Goal: Communication & Community: Answer question/provide support

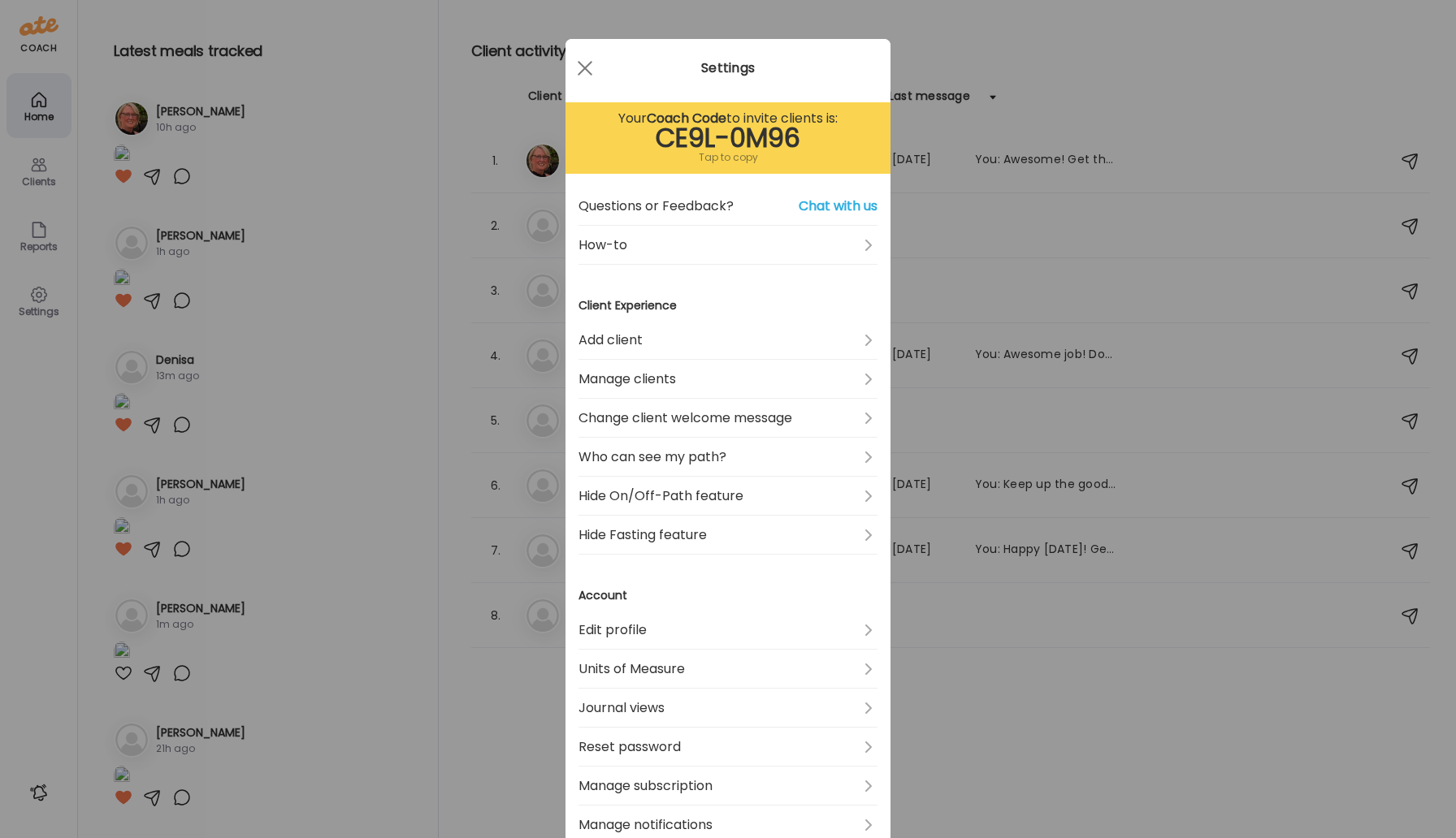
click at [1017, 152] on div "Ate Coach Dashboard Wahoo! It’s official Take a moment to set up your Coach Pro…" at bounding box center [728, 419] width 1456 height 838
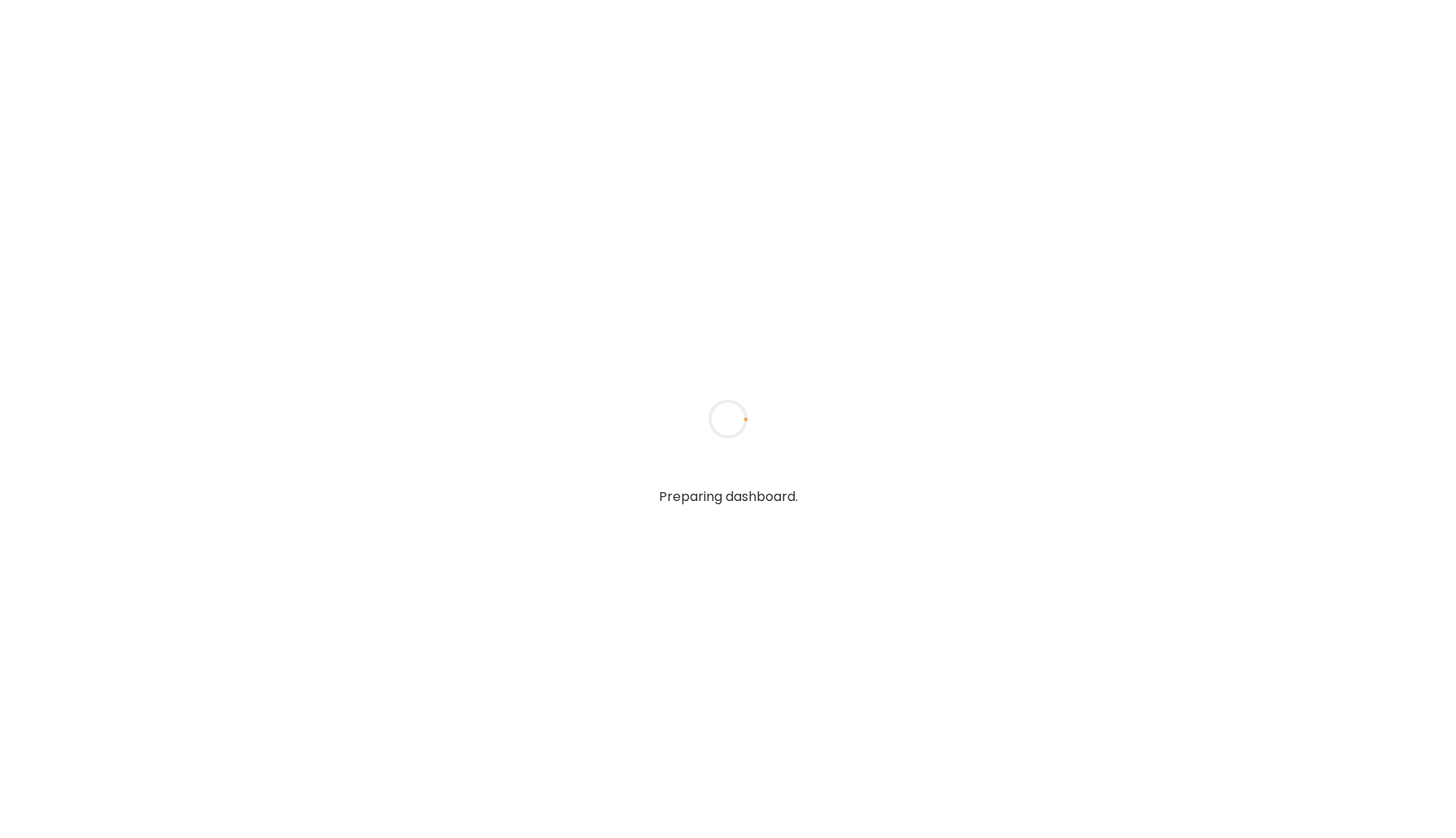
type input "*****"
type input "**********"
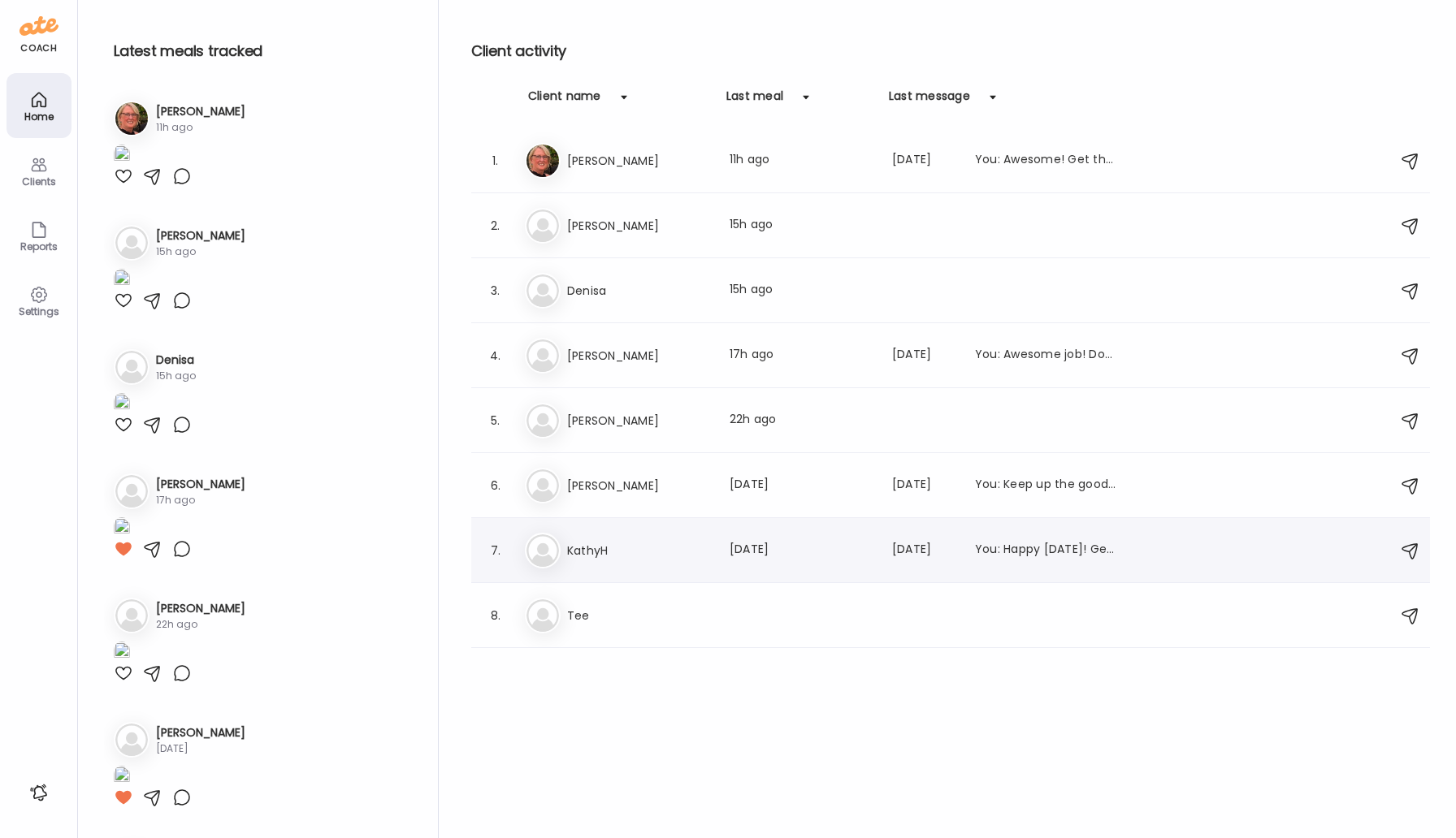
type input "**********"
click at [585, 555] on h3 "KathyH" at bounding box center [639, 551] width 143 height 19
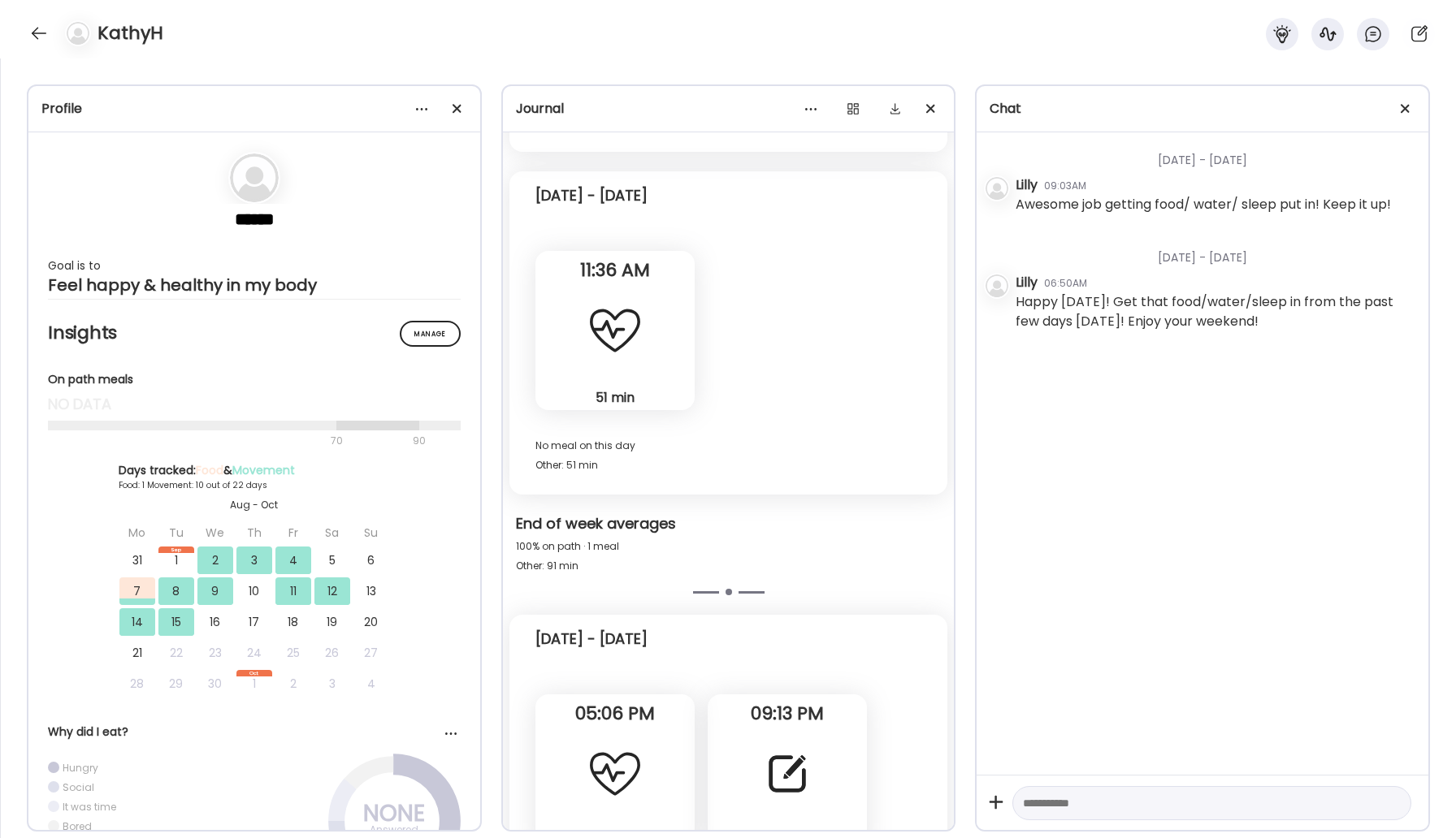
scroll to position [17230, 0]
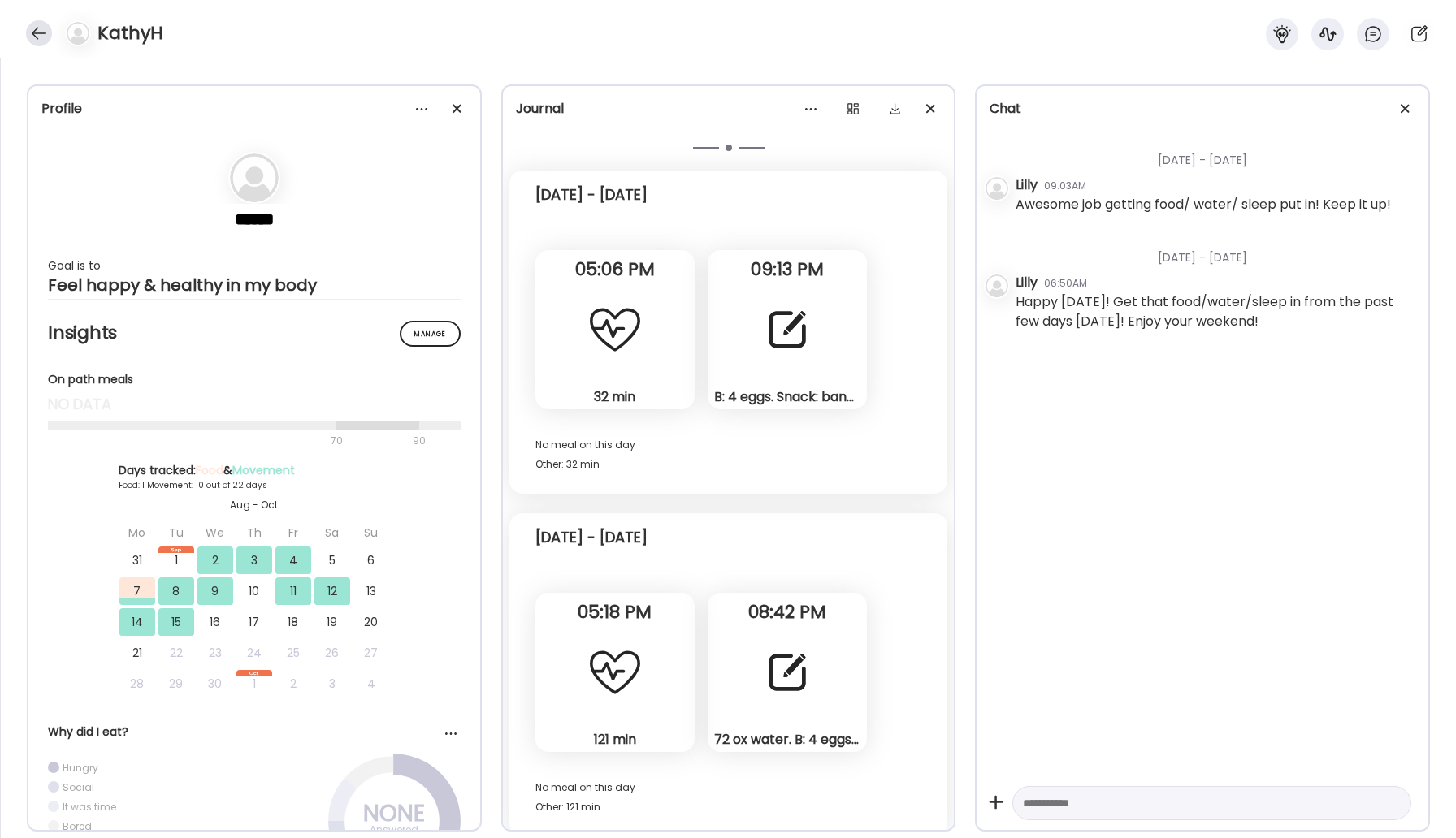
click at [38, 31] on div at bounding box center [39, 33] width 26 height 26
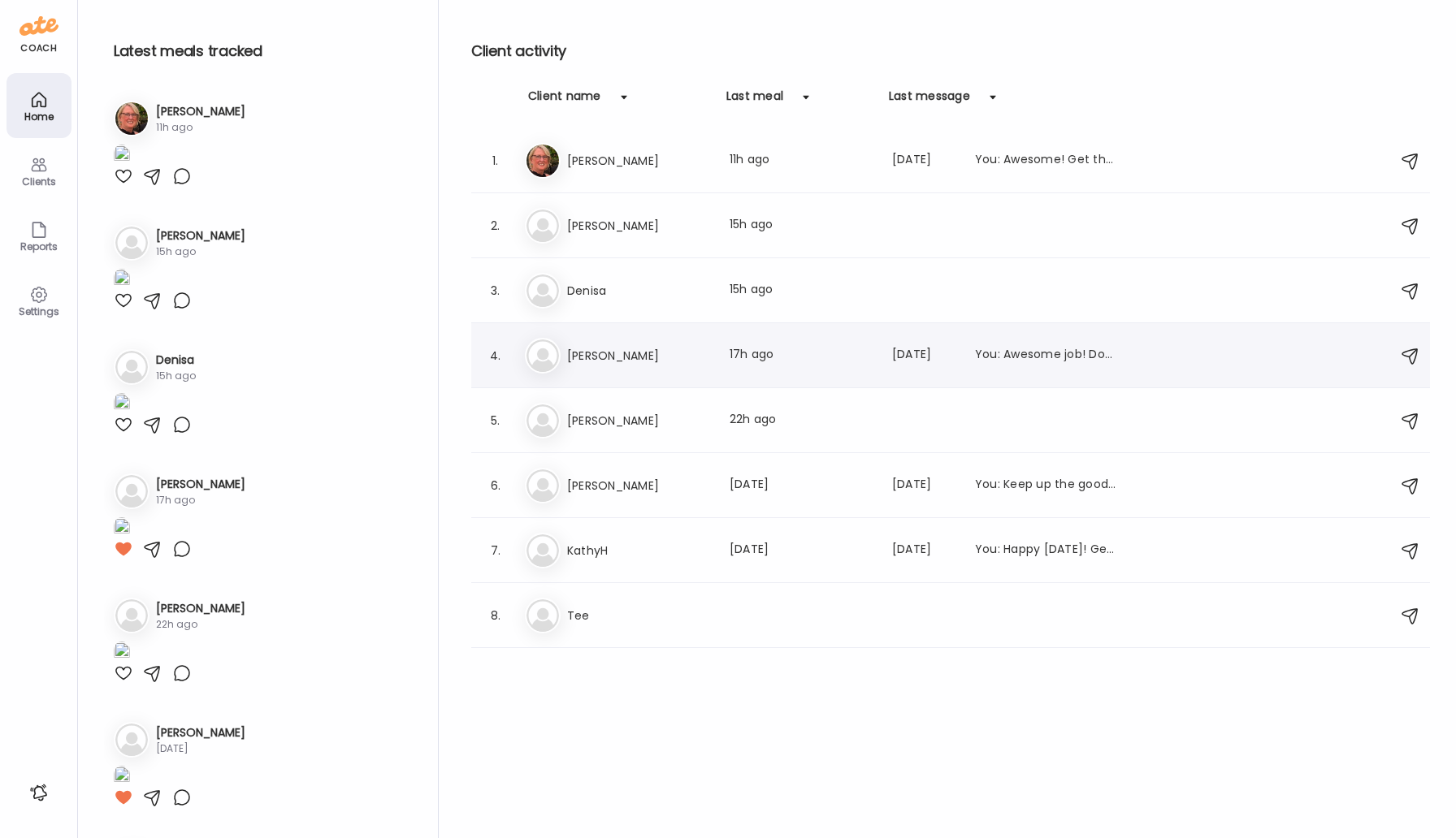
click at [603, 350] on h3 "[PERSON_NAME]" at bounding box center [639, 356] width 143 height 19
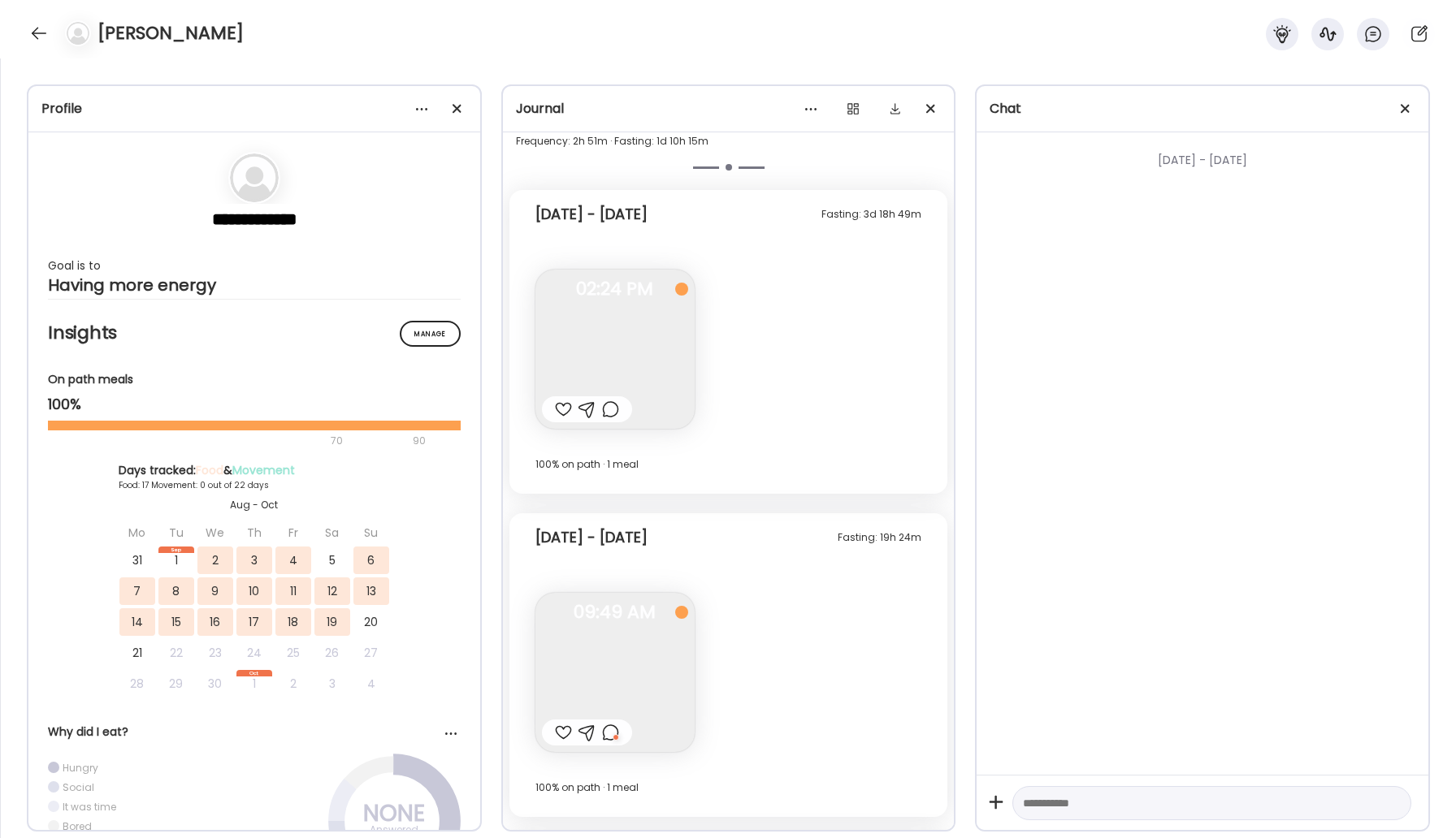
scroll to position [10146, 0]
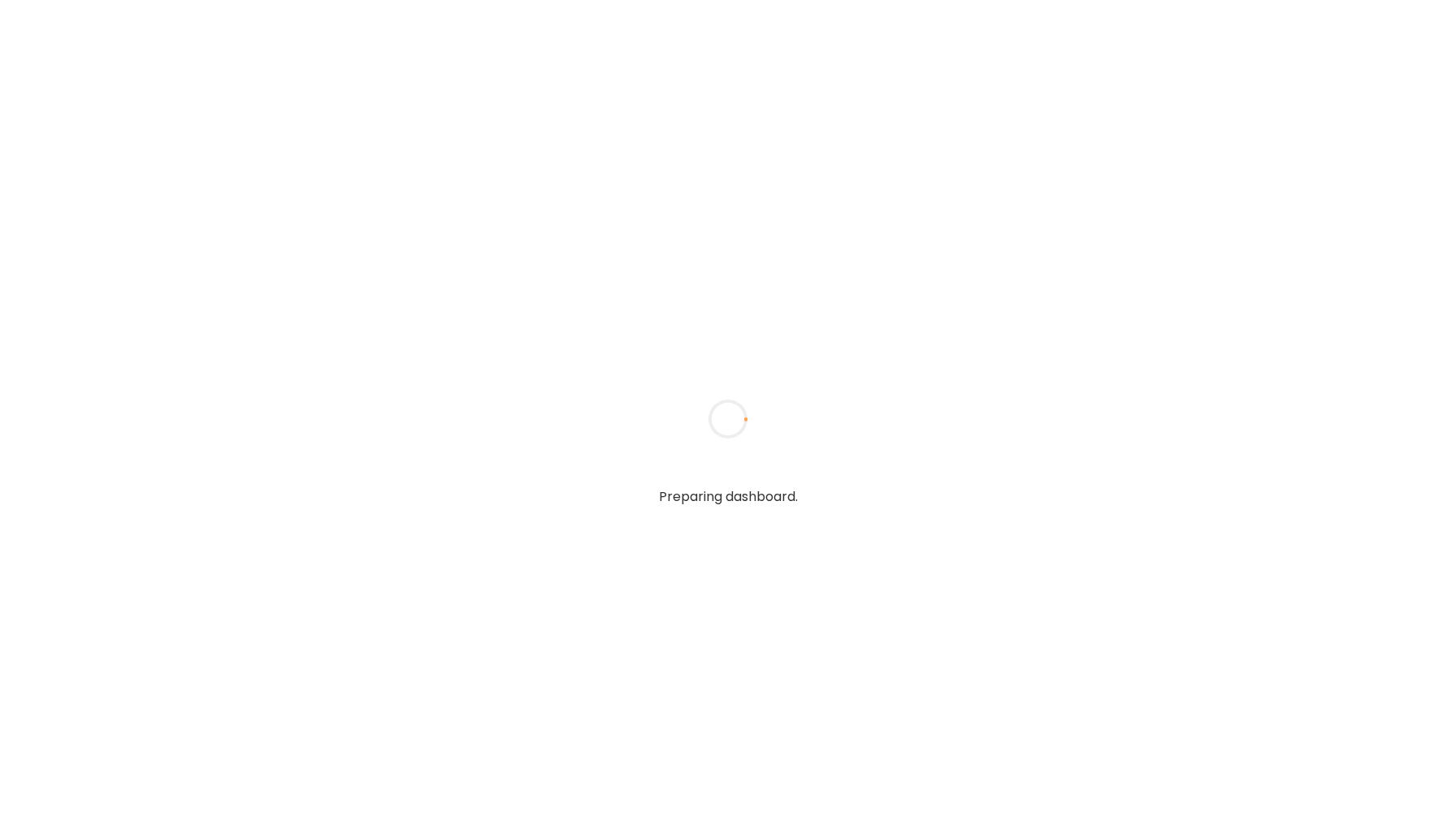
type input "*****"
type input "**********"
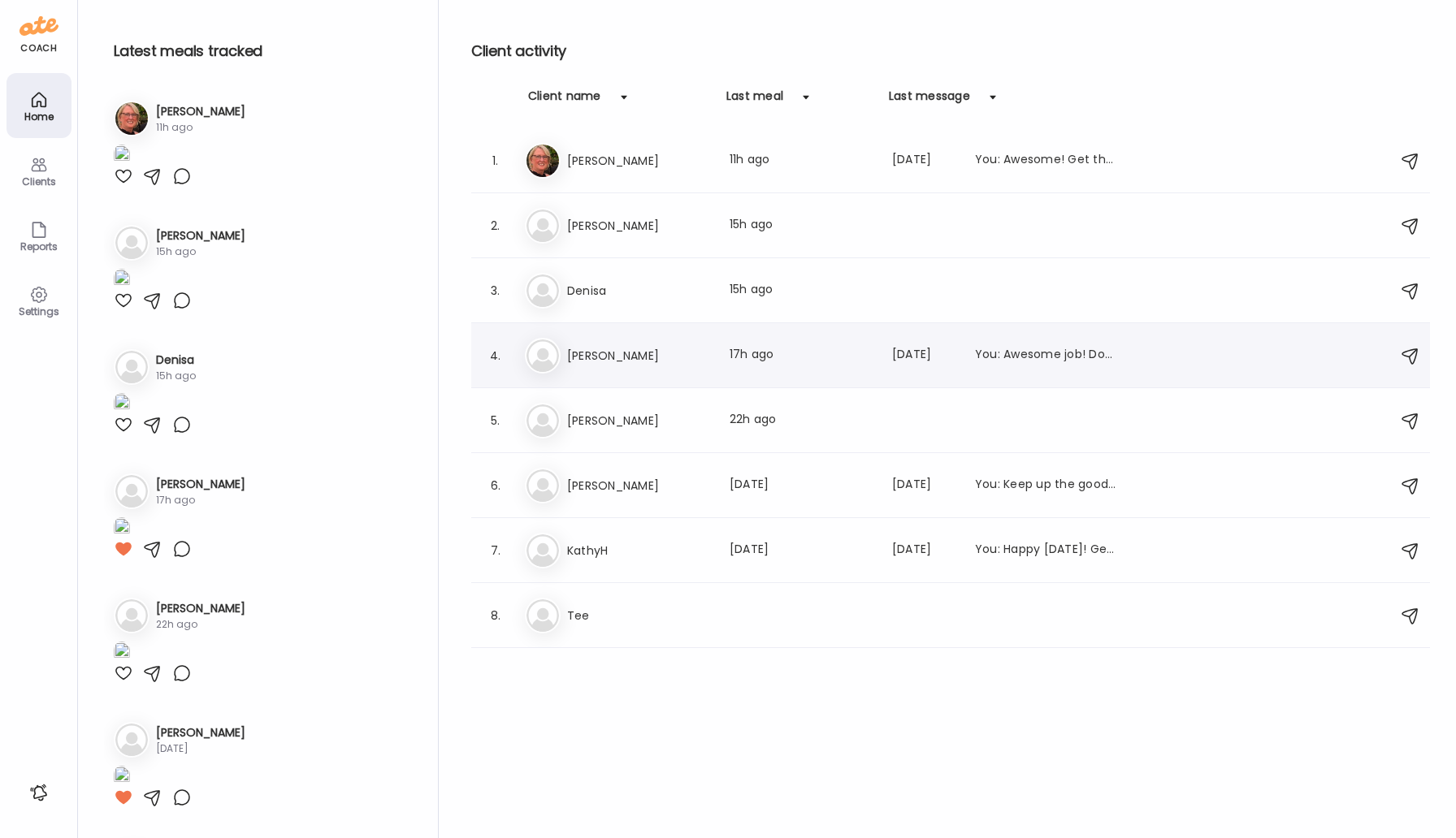
type input "**********"
click at [603, 356] on h3 "[PERSON_NAME]" at bounding box center [639, 356] width 143 height 19
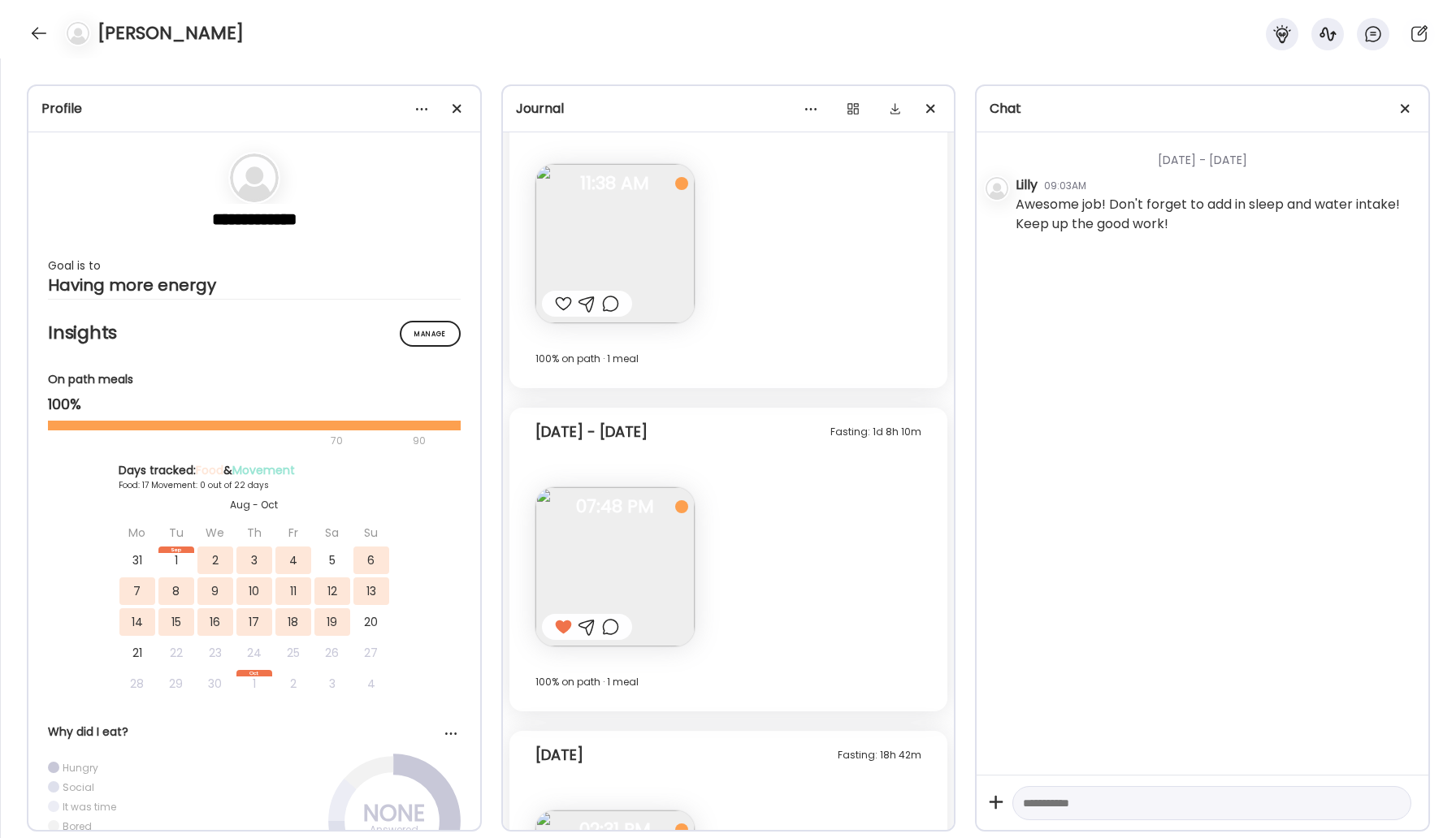
scroll to position [16706, 0]
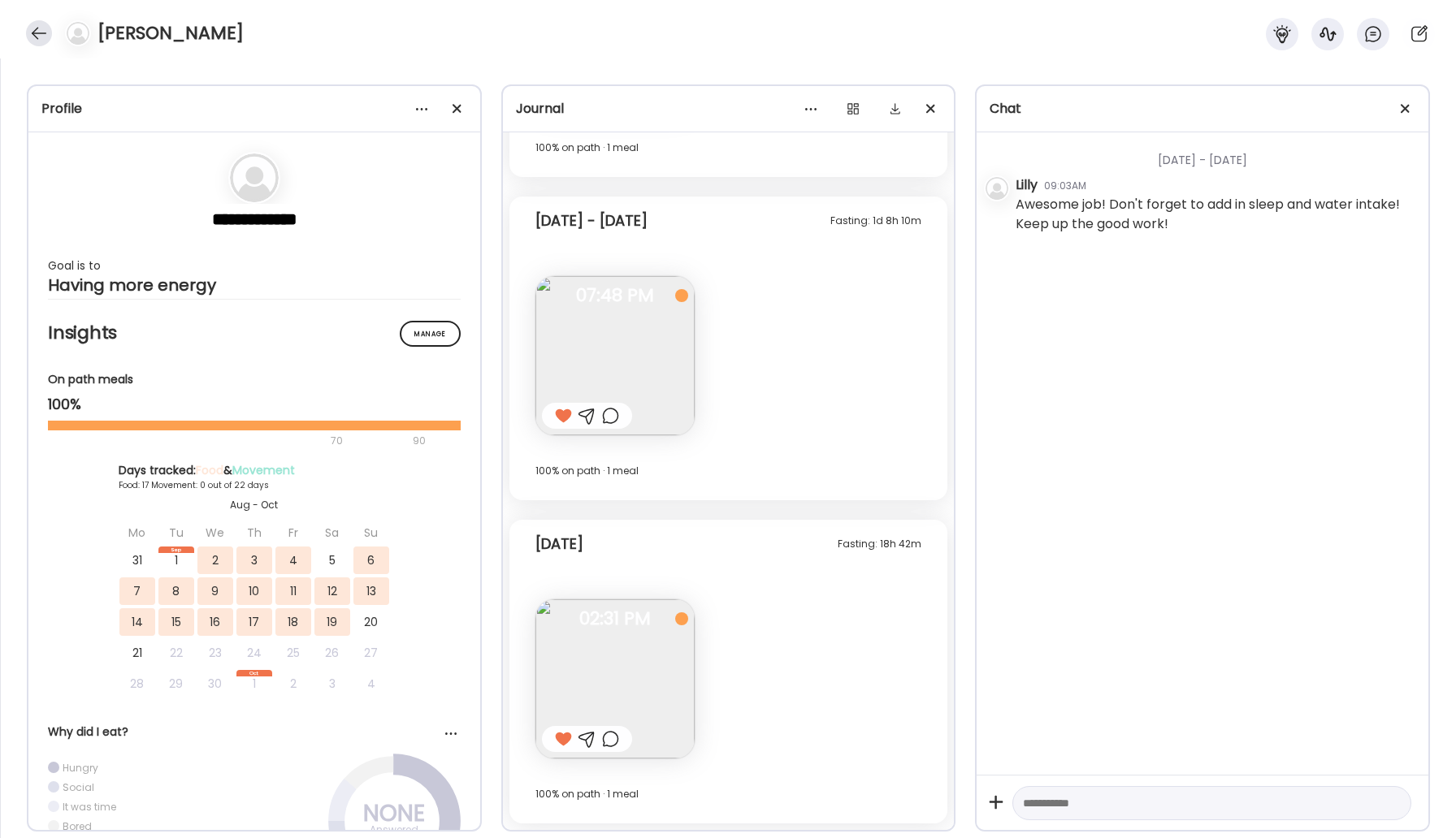
click at [36, 29] on div at bounding box center [39, 33] width 26 height 26
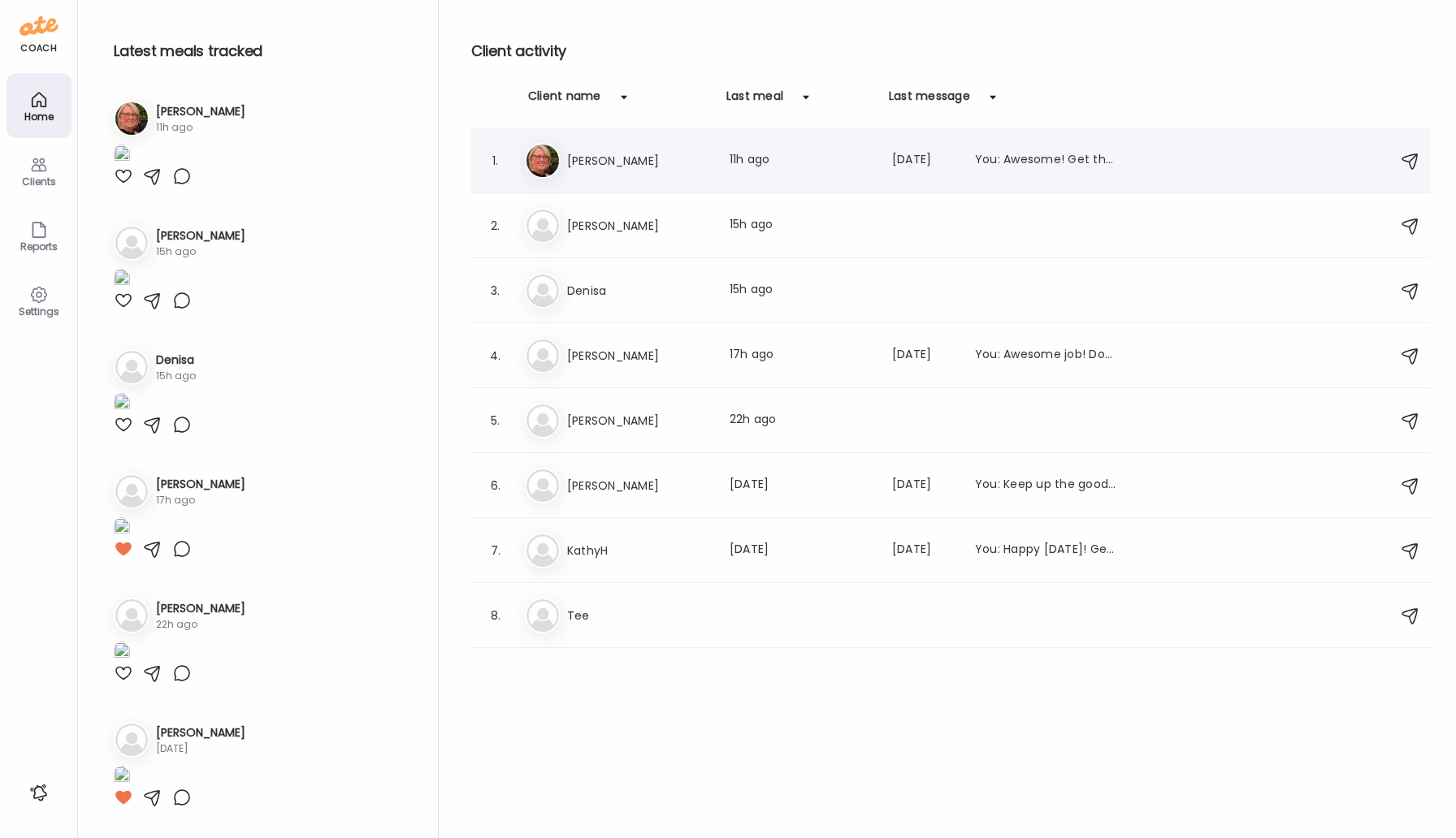
click at [586, 160] on h3 "[PERSON_NAME]" at bounding box center [639, 161] width 143 height 19
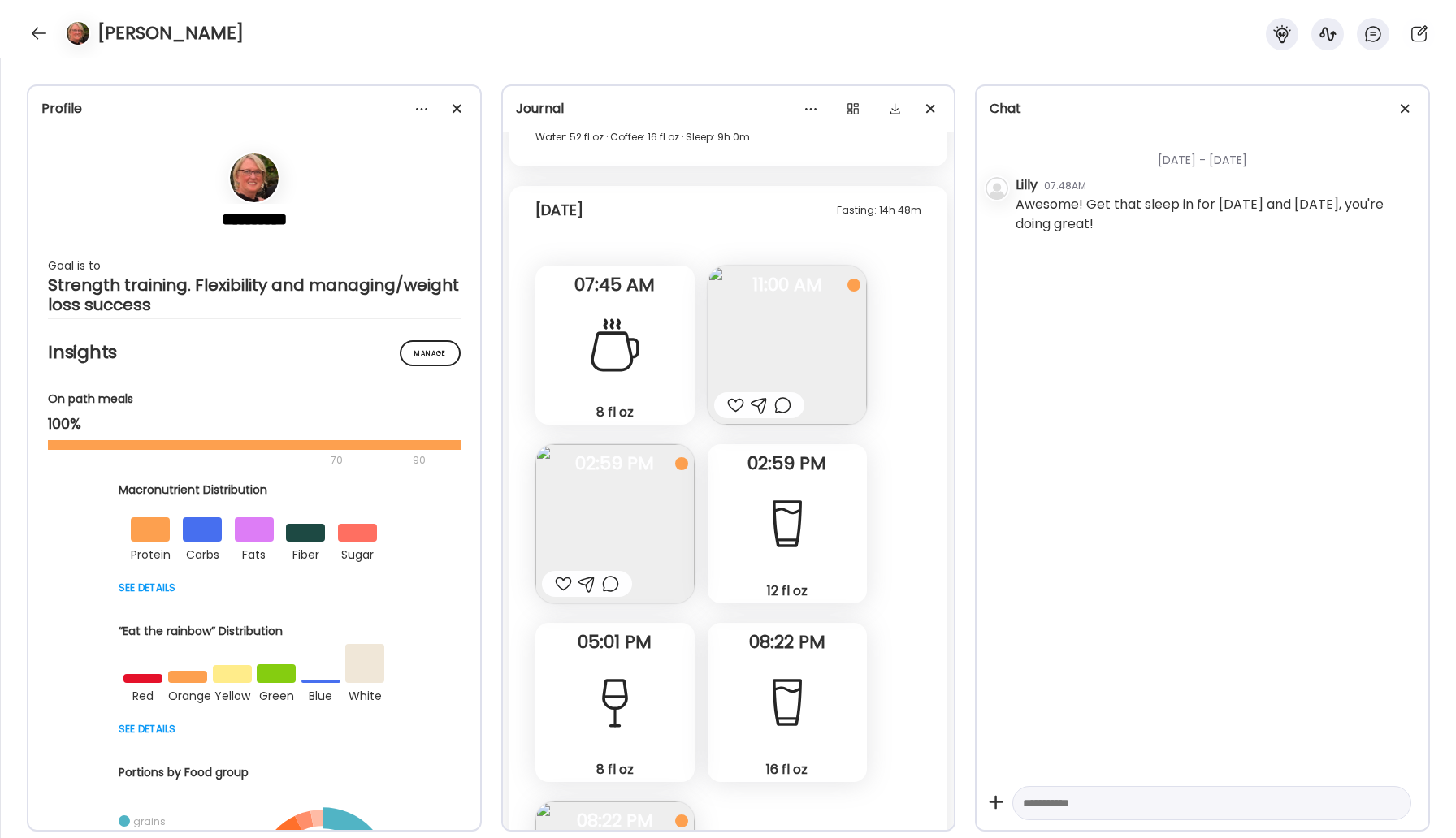
scroll to position [25310, 0]
click at [732, 399] on div at bounding box center [736, 403] width 17 height 19
click at [654, 545] on img at bounding box center [615, 522] width 159 height 159
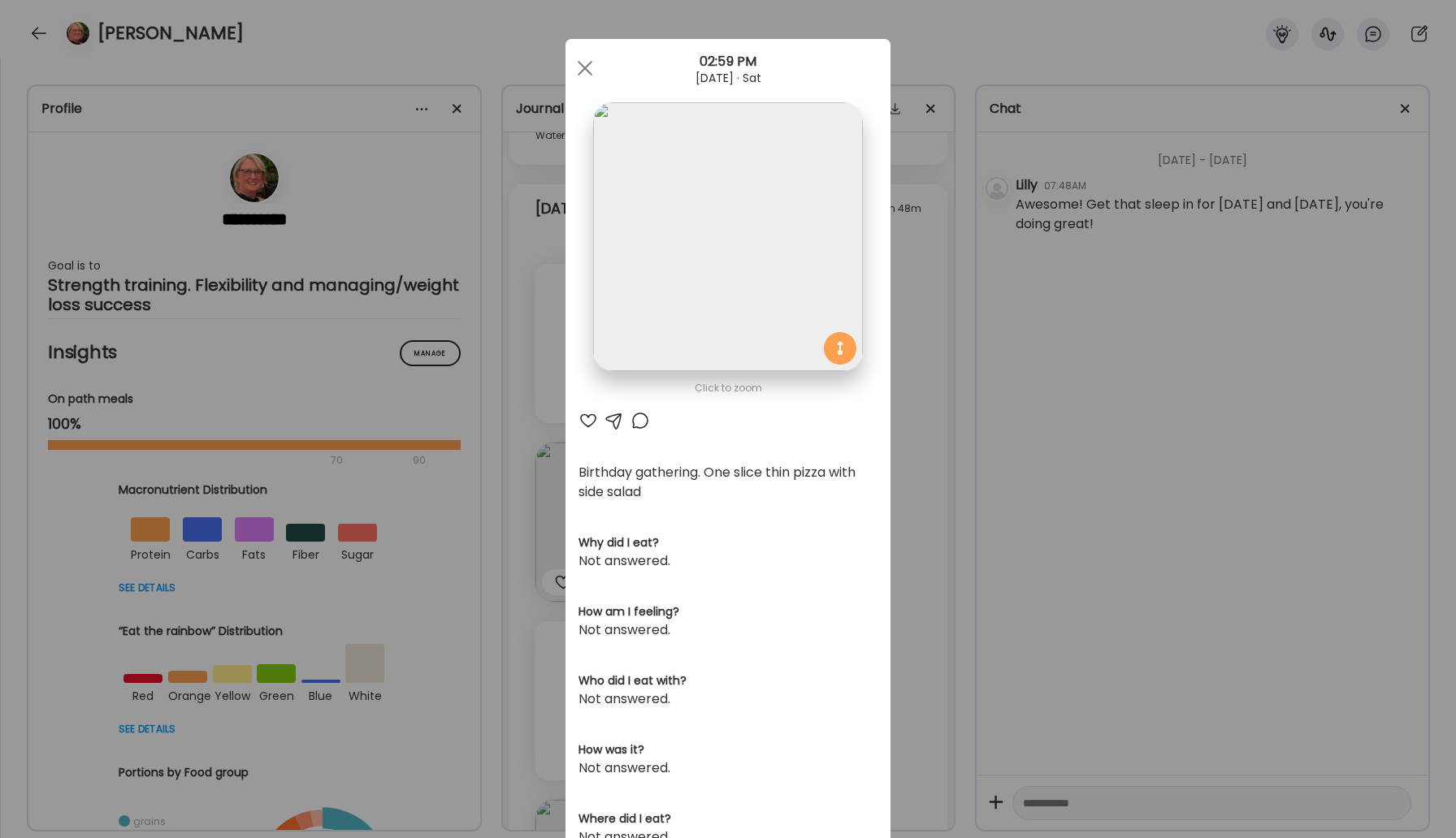
click at [587, 420] on div at bounding box center [588, 420] width 19 height 19
click at [582, 66] on span at bounding box center [584, 67] width 14 height 14
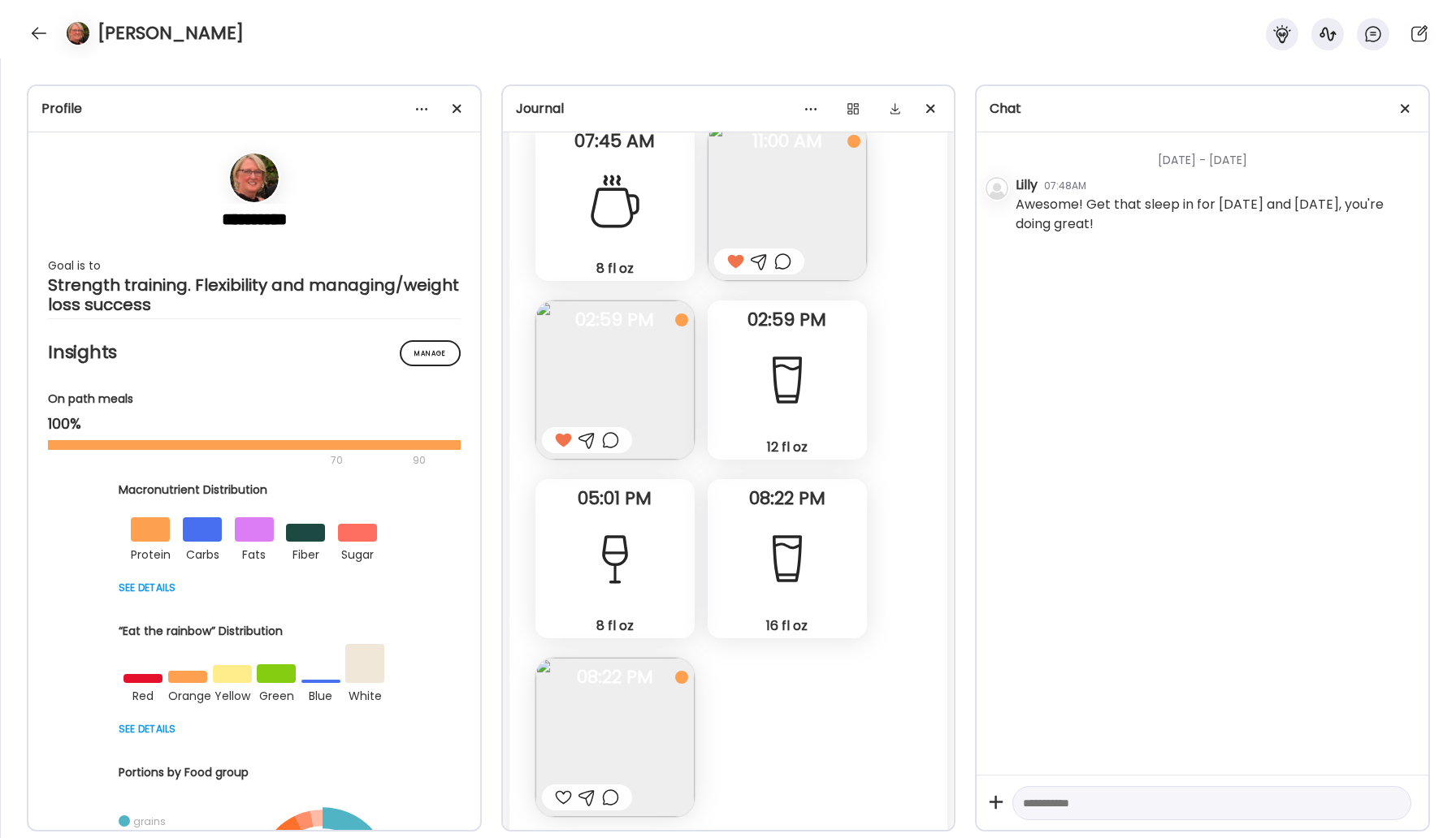
scroll to position [25529, 0]
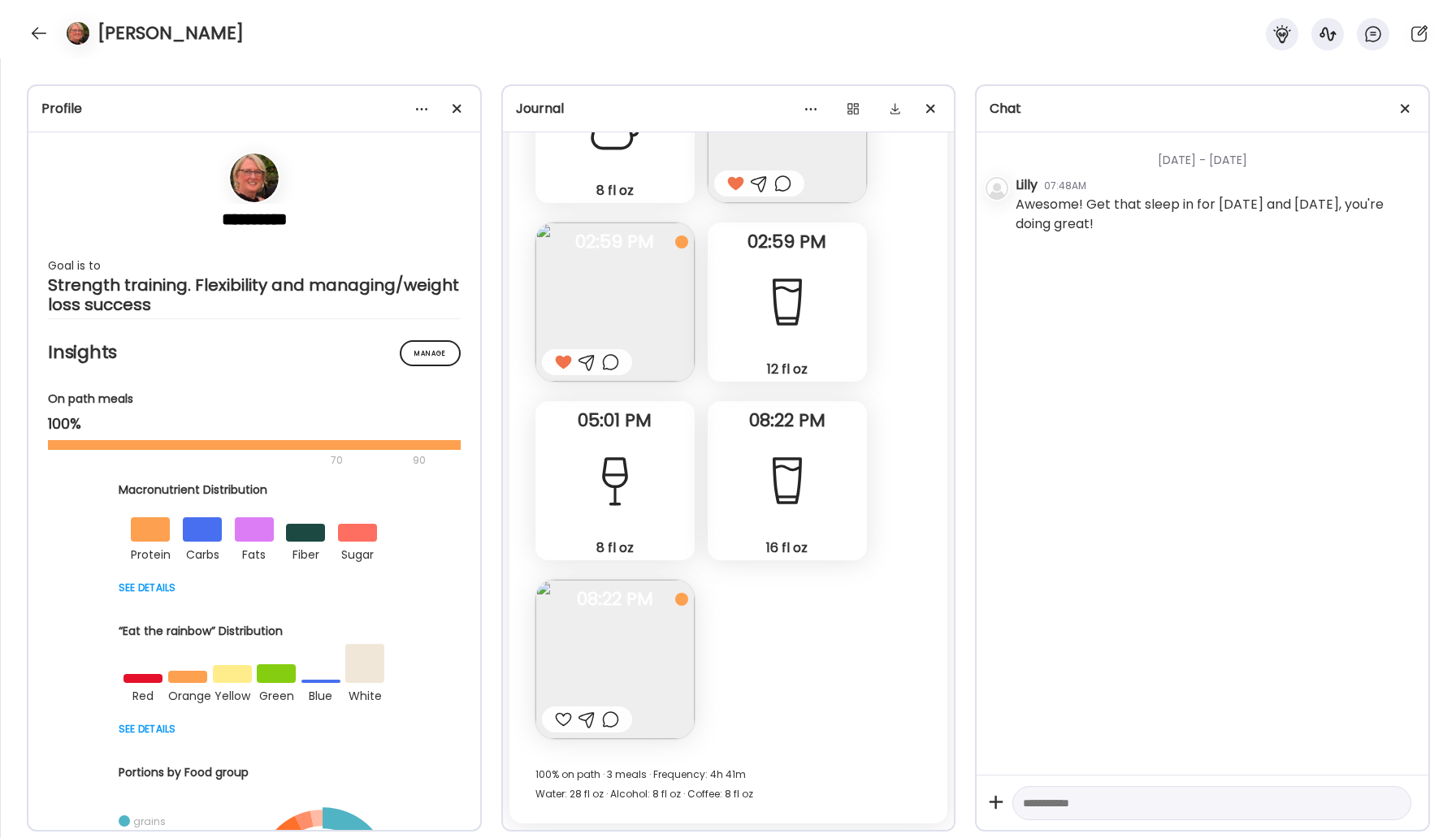
click at [561, 720] on div at bounding box center [563, 719] width 17 height 19
click at [45, 36] on div at bounding box center [39, 33] width 26 height 26
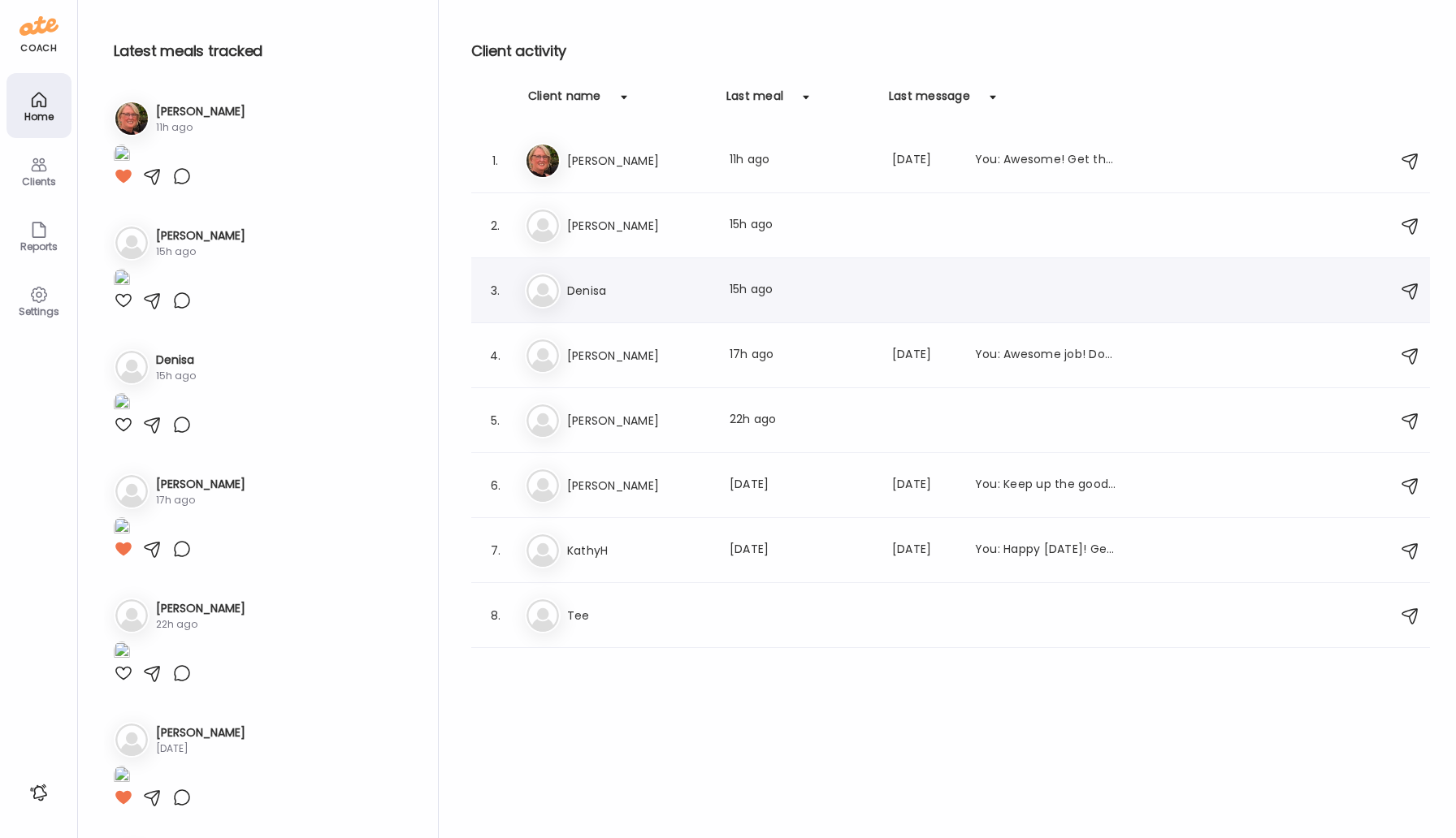
click at [587, 291] on h3 "Denisa" at bounding box center [639, 290] width 143 height 19
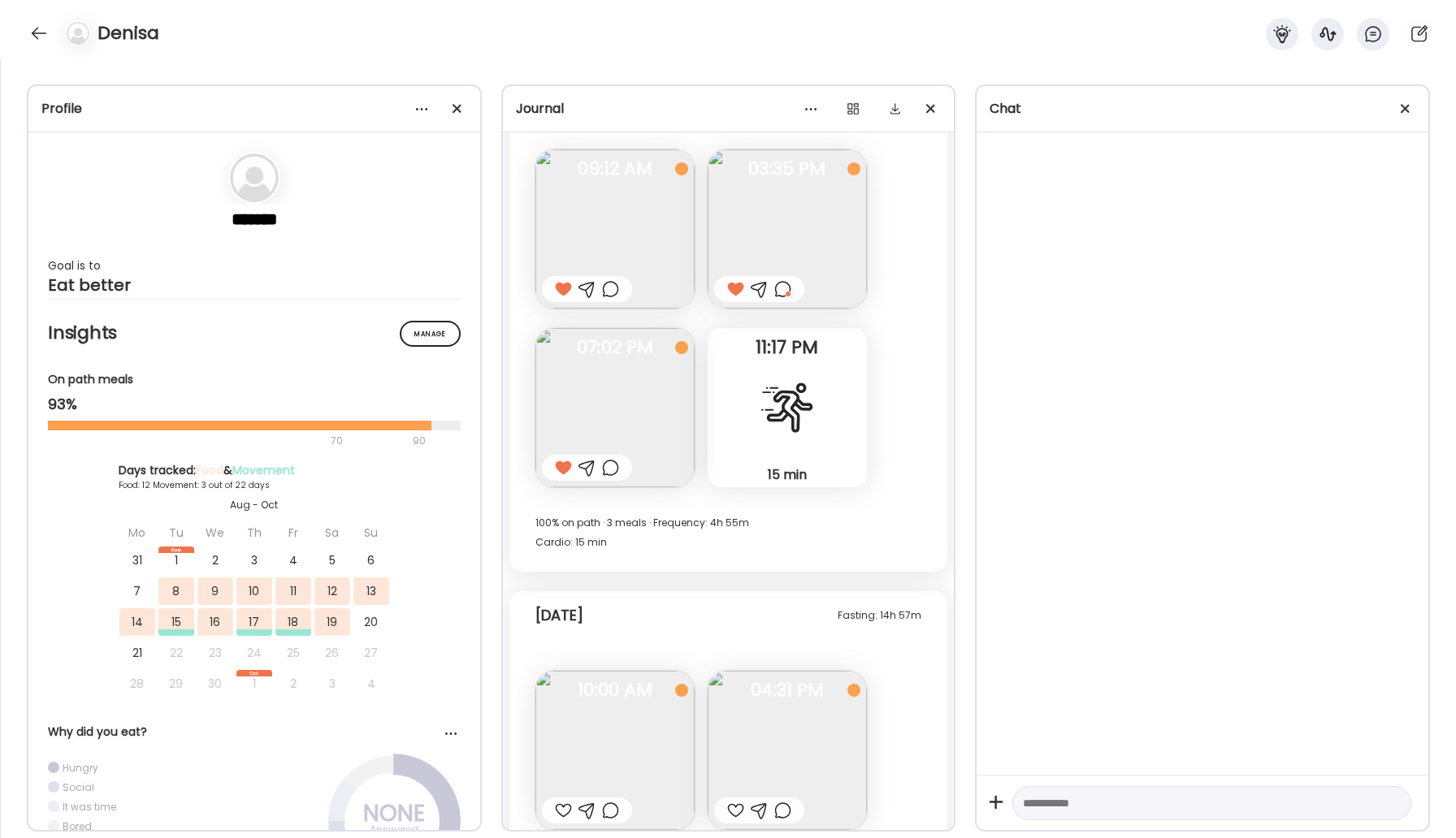
scroll to position [5252, 0]
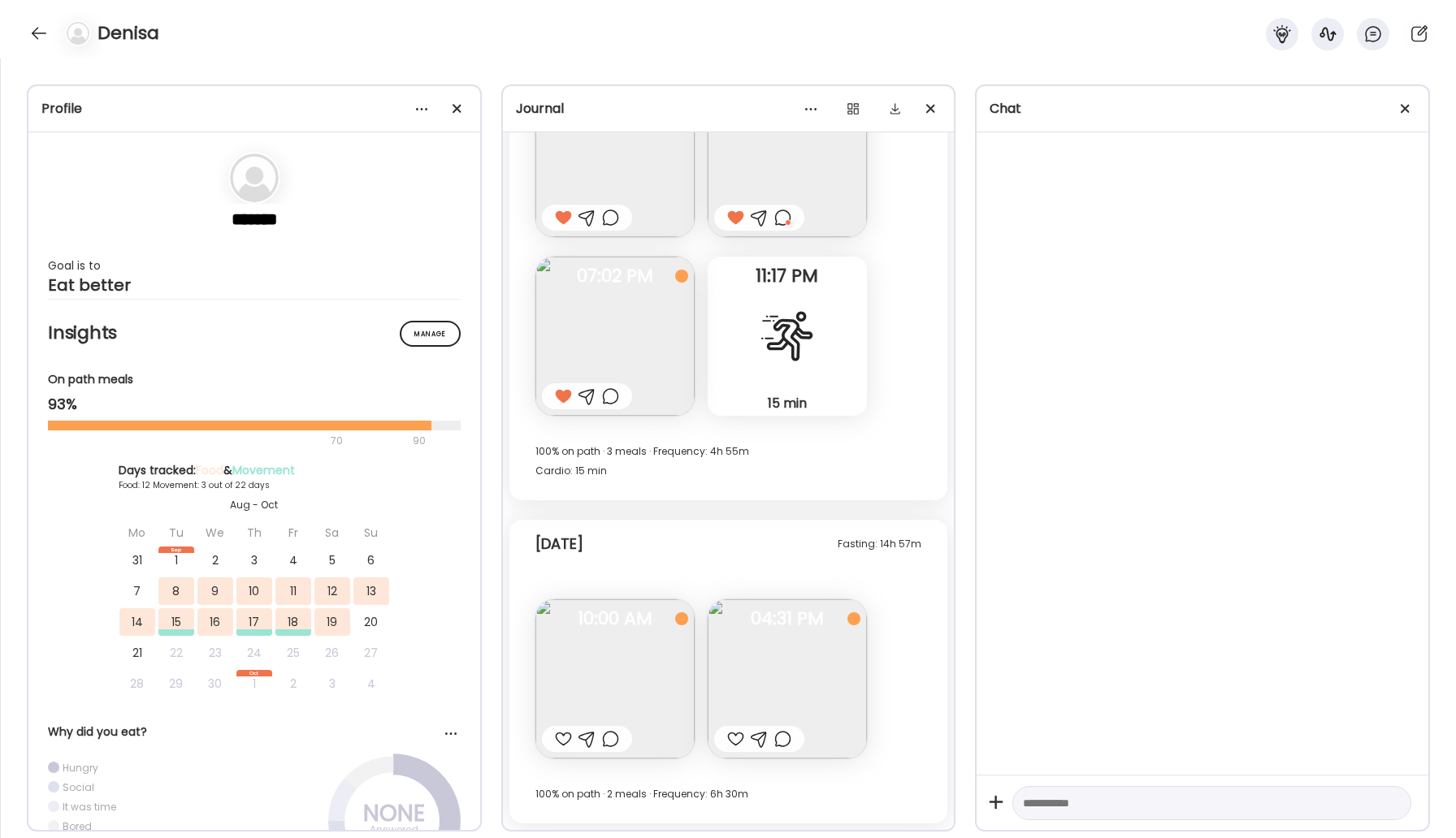
click at [641, 667] on img at bounding box center [615, 678] width 159 height 159
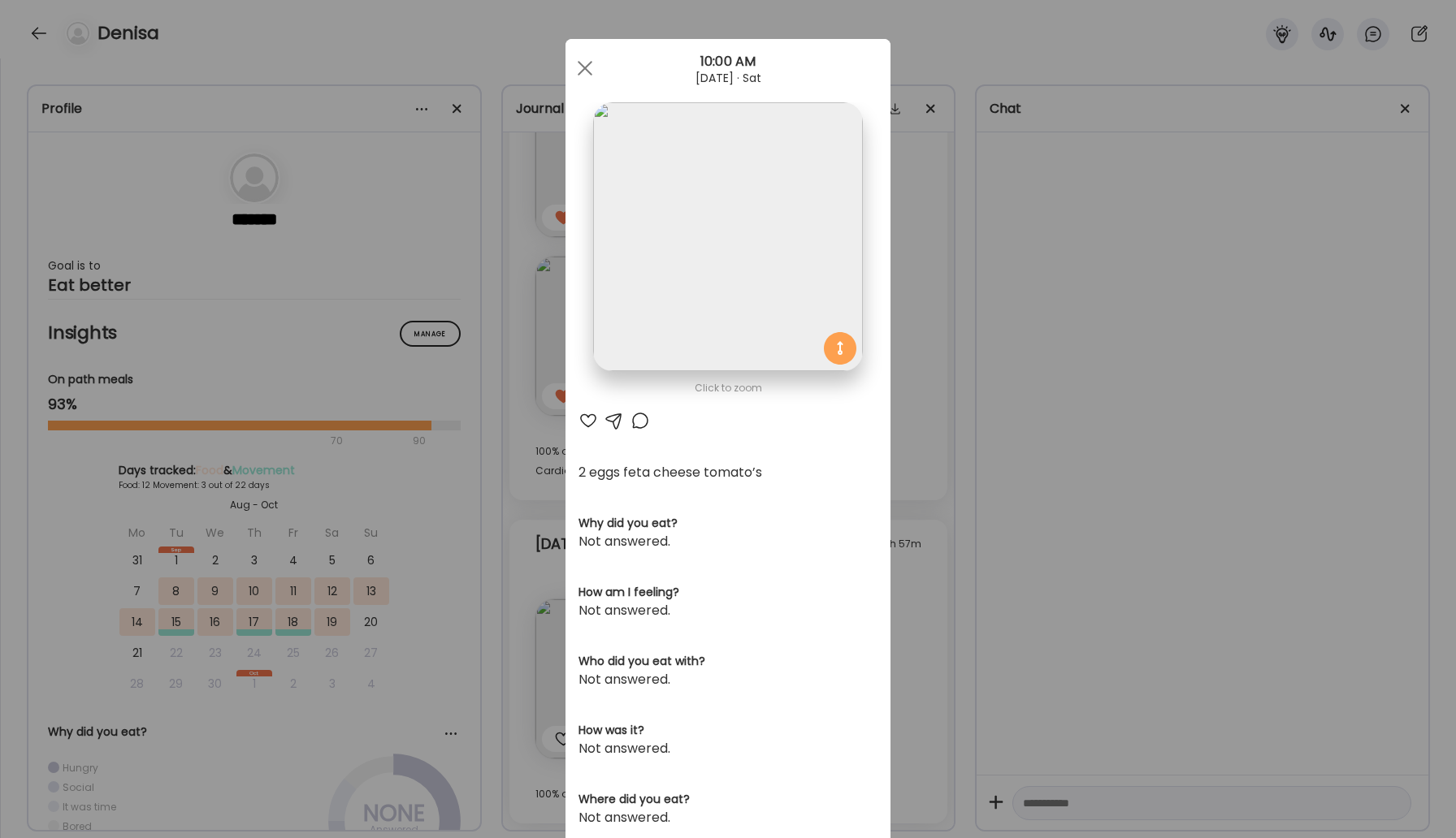
click at [589, 424] on div at bounding box center [588, 420] width 19 height 19
click at [639, 421] on div at bounding box center [640, 420] width 19 height 19
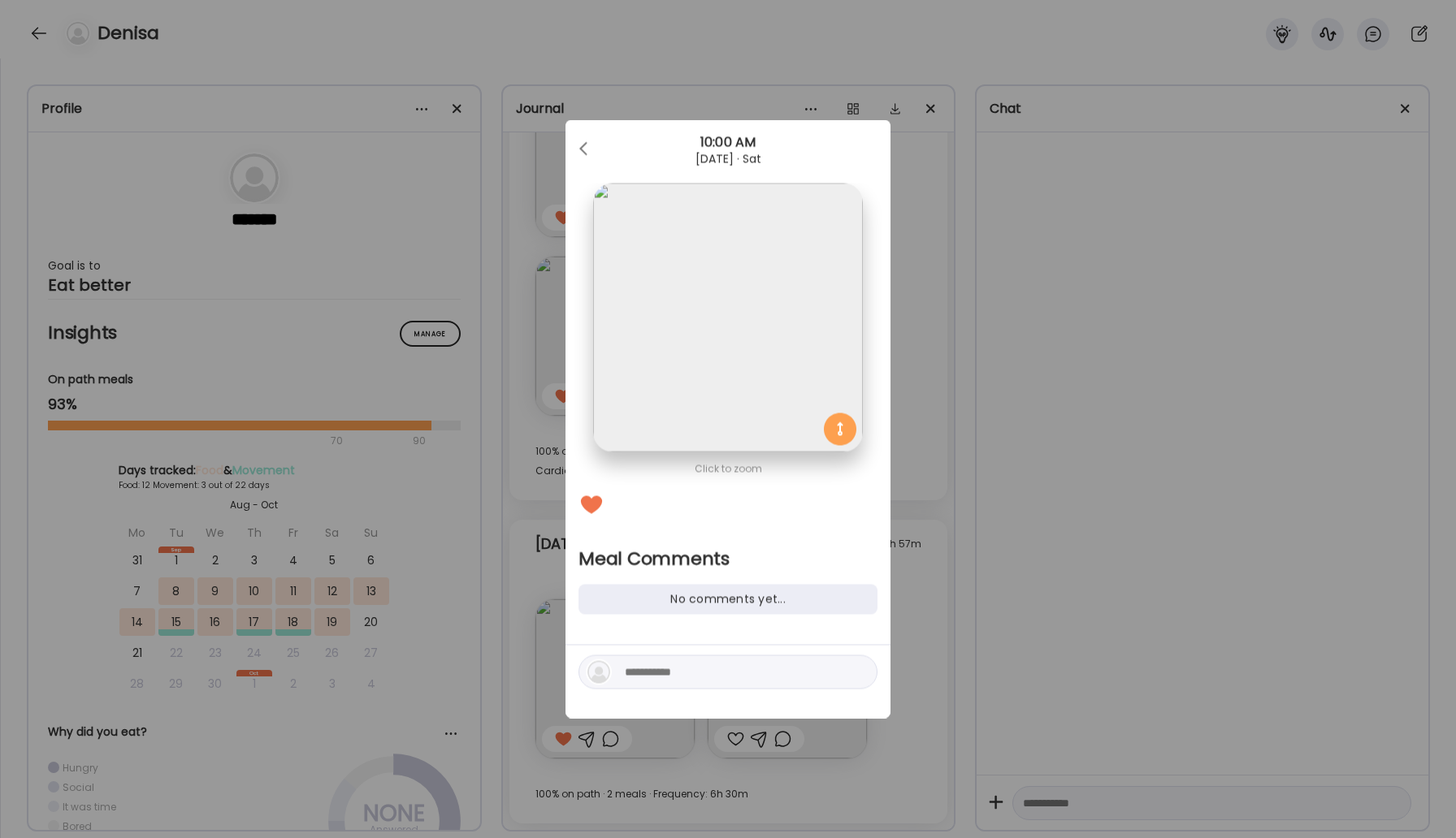
click at [687, 673] on textarea at bounding box center [734, 672] width 219 height 19
type textarea "****"
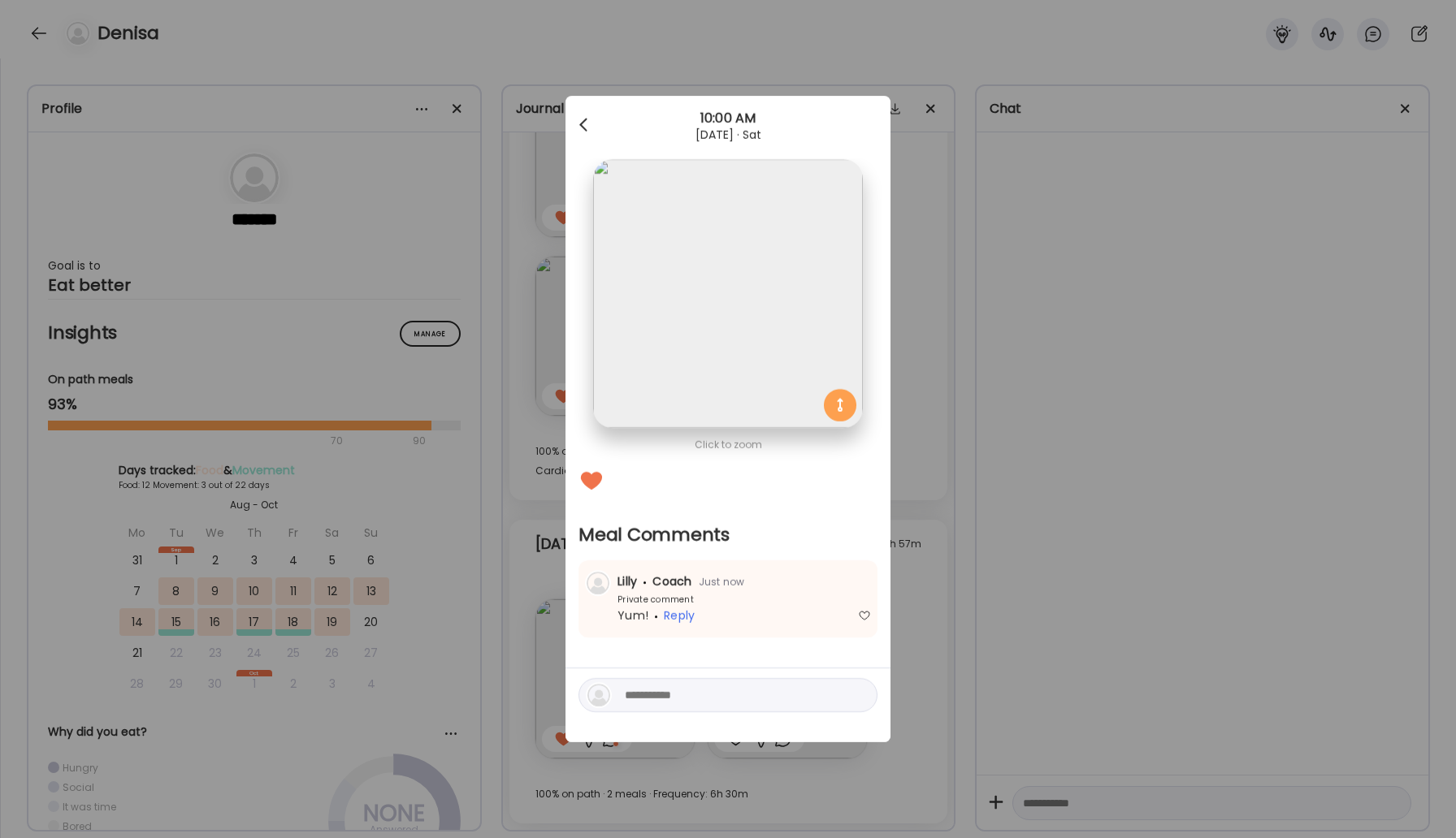
click at [580, 122] on div at bounding box center [584, 124] width 33 height 33
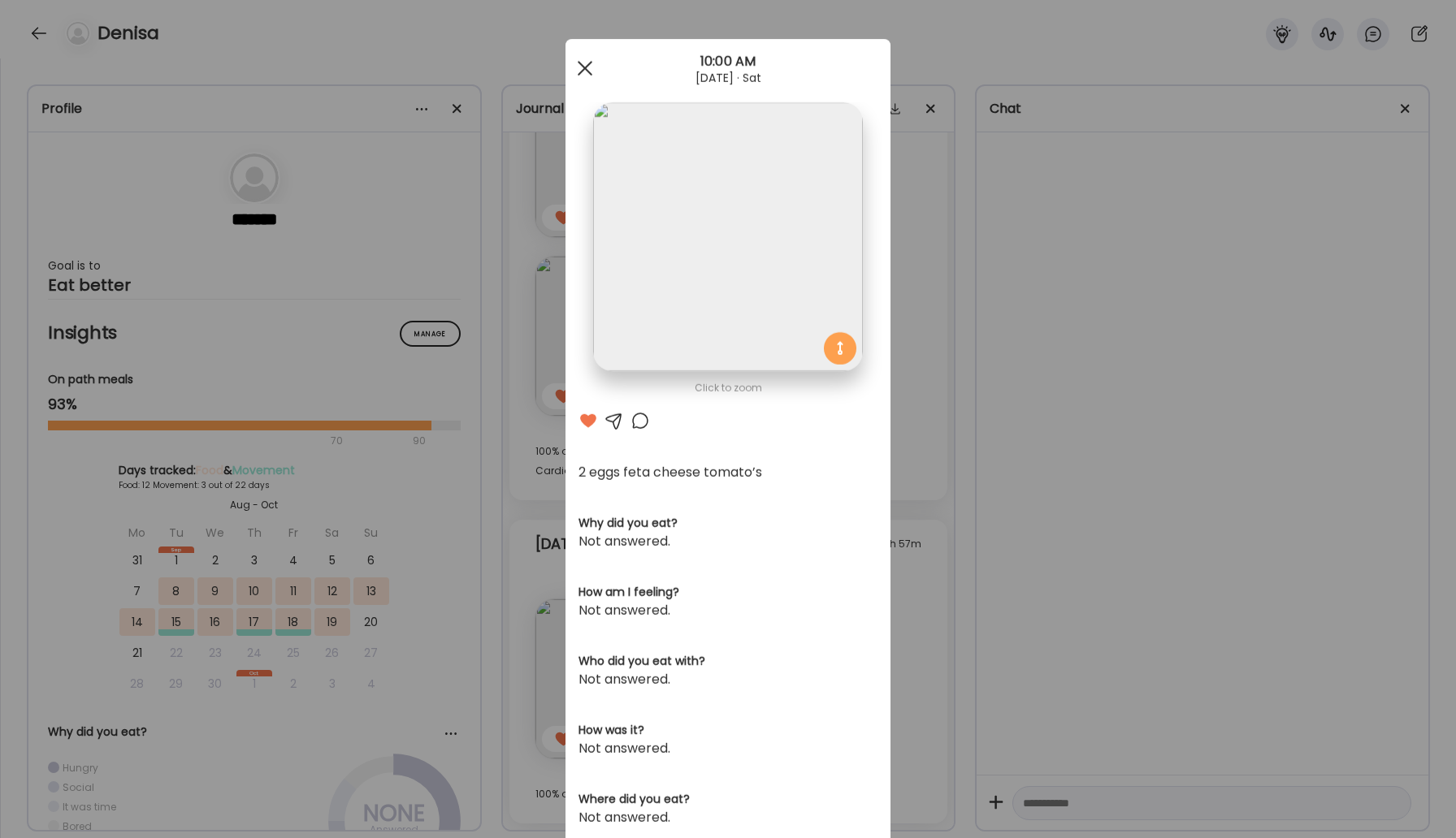
click at [580, 65] on span at bounding box center [584, 67] width 14 height 14
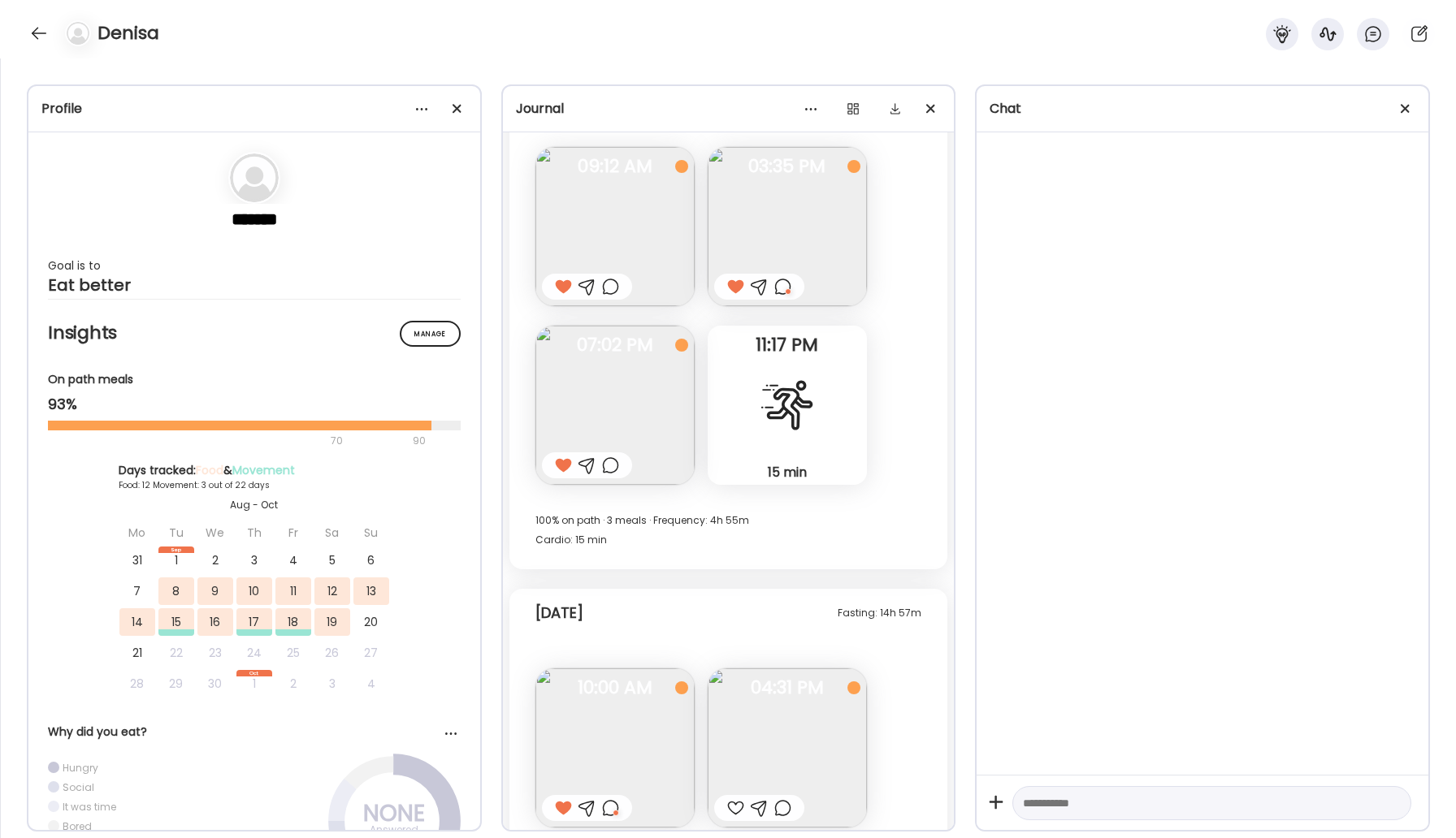
scroll to position [5200, 0]
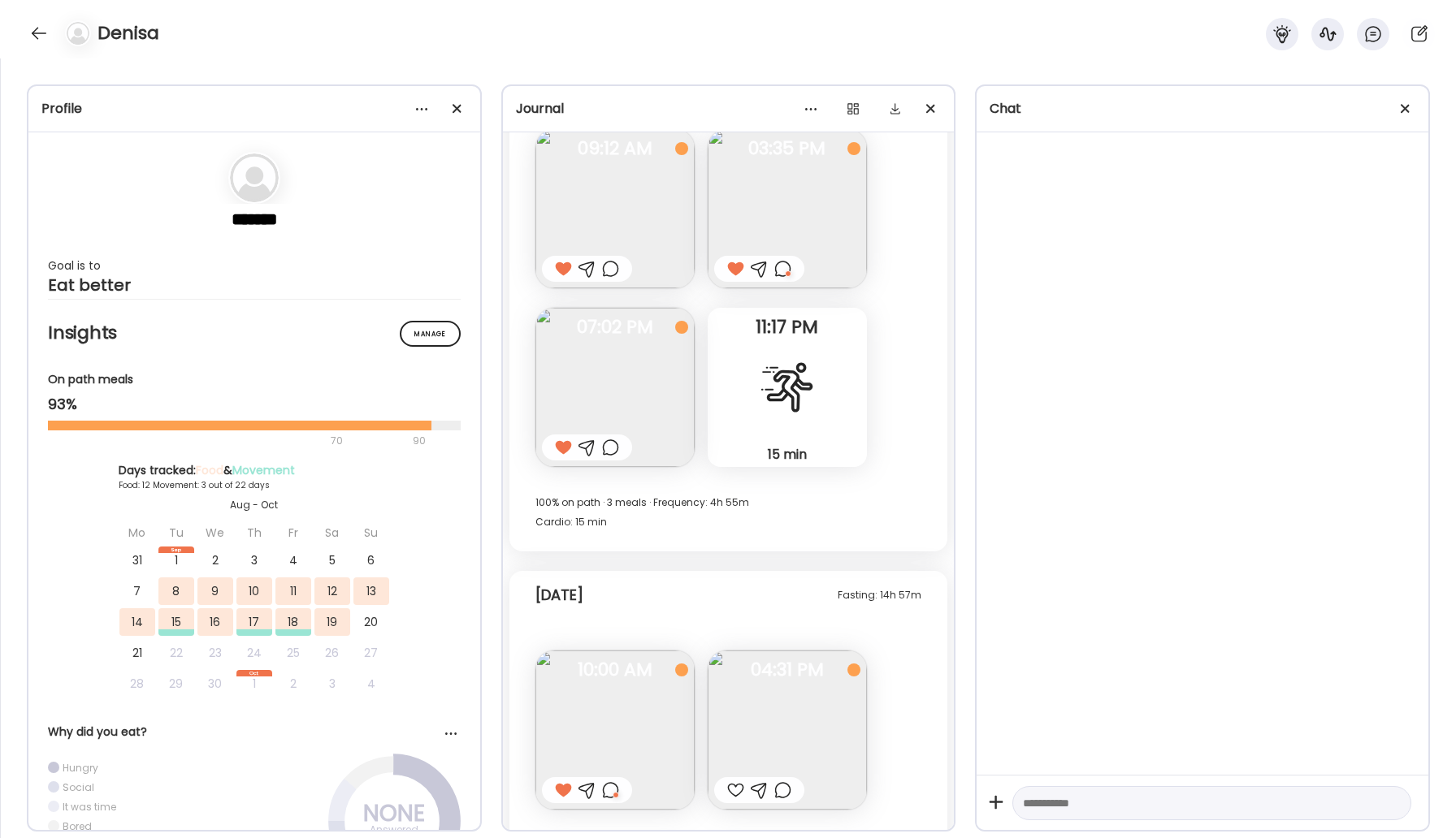
click at [778, 732] on img at bounding box center [787, 730] width 159 height 159
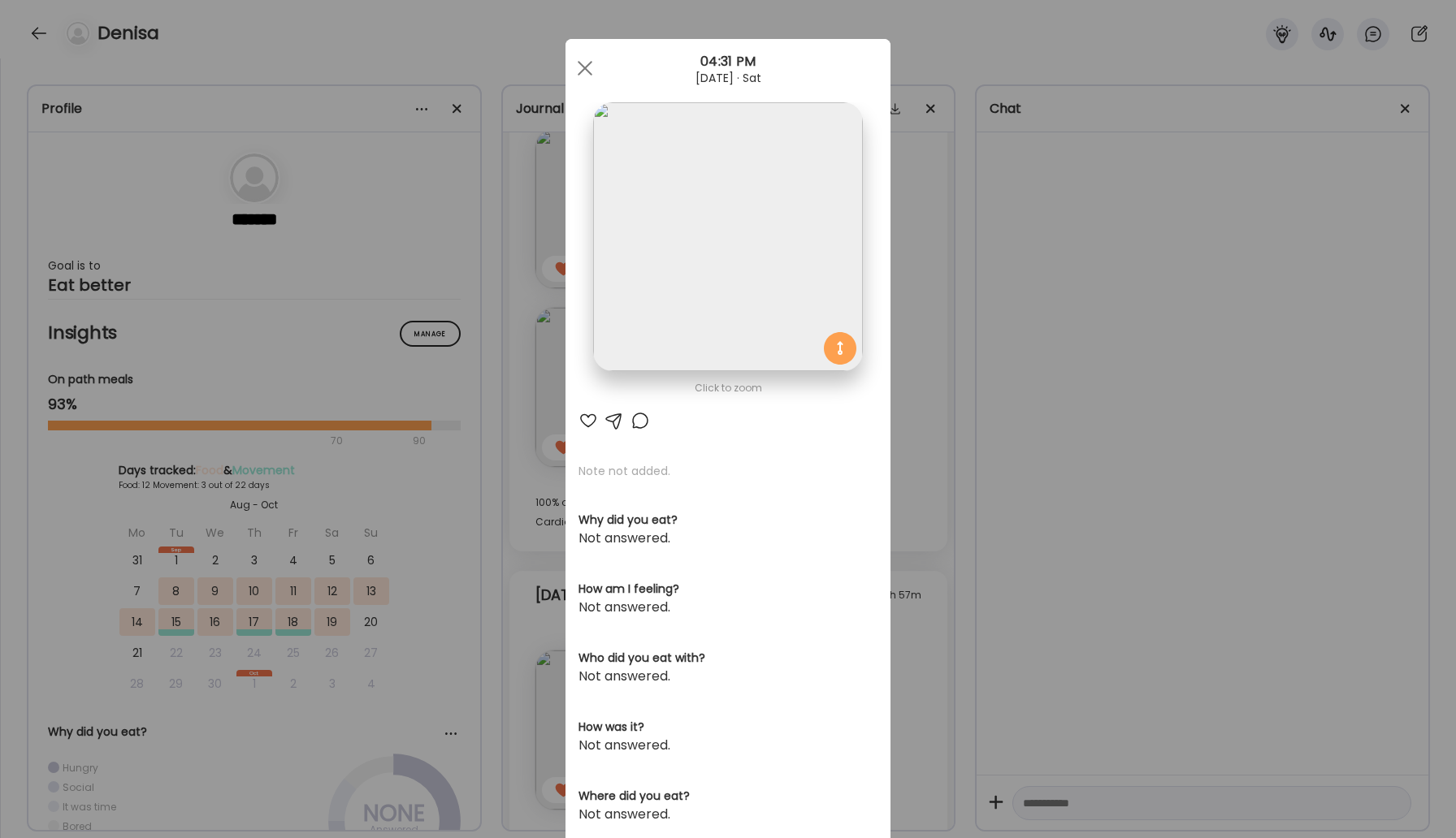
click at [588, 424] on div at bounding box center [588, 420] width 19 height 19
click at [581, 75] on div at bounding box center [584, 68] width 33 height 33
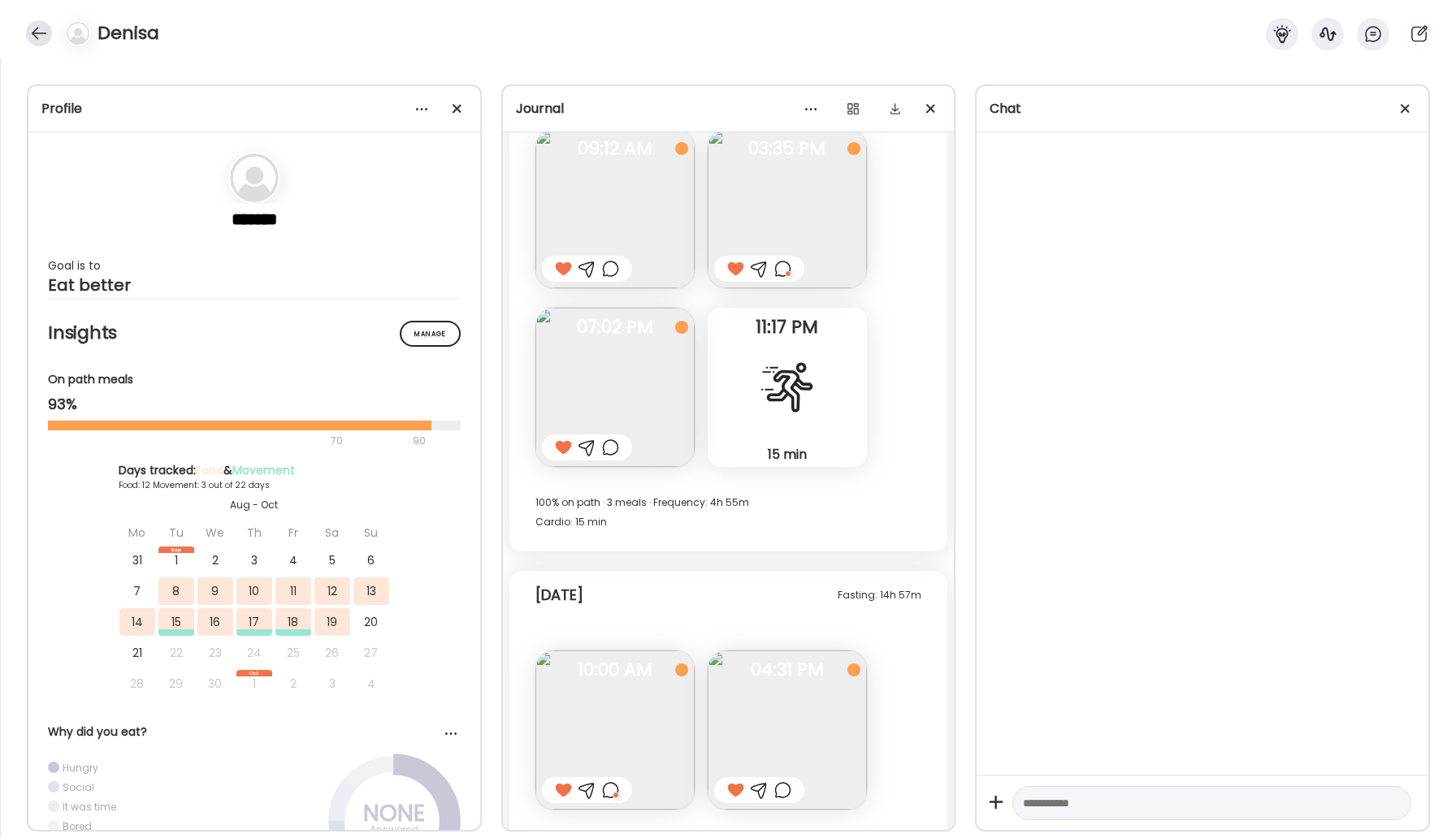
click at [39, 34] on div at bounding box center [39, 33] width 26 height 26
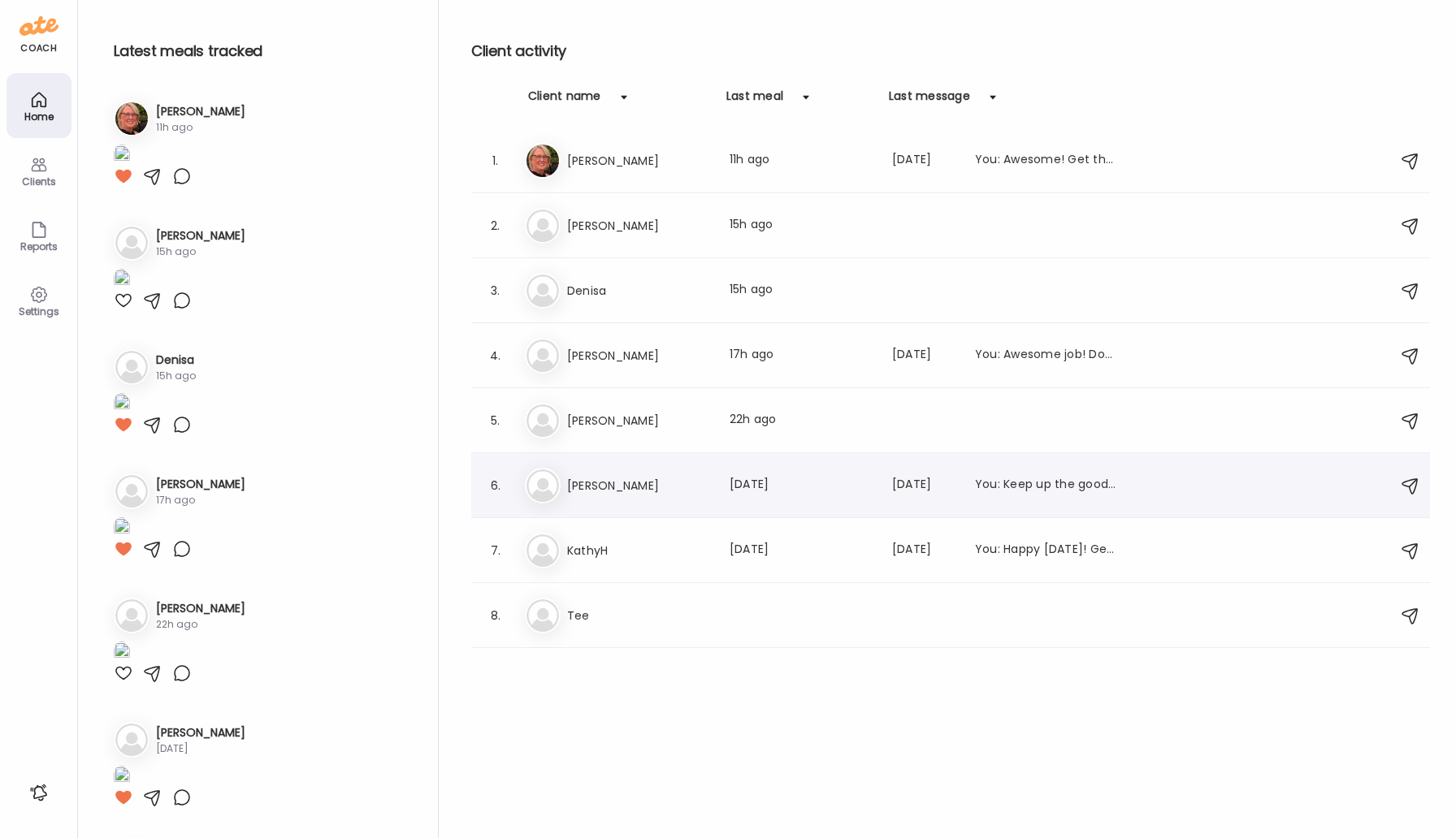
click at [588, 479] on h3 "[PERSON_NAME]" at bounding box center [639, 485] width 143 height 19
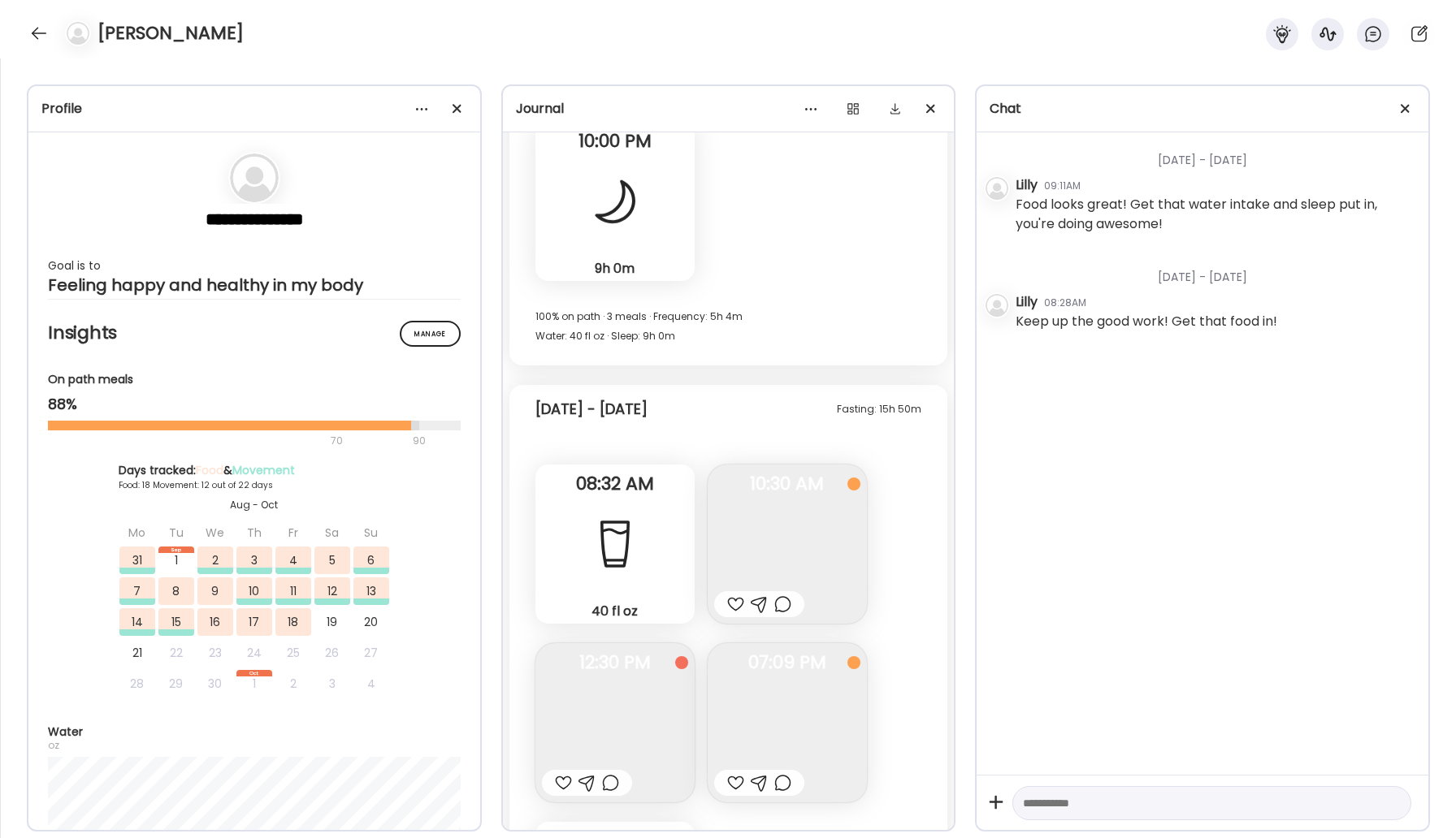
scroll to position [18589, 0]
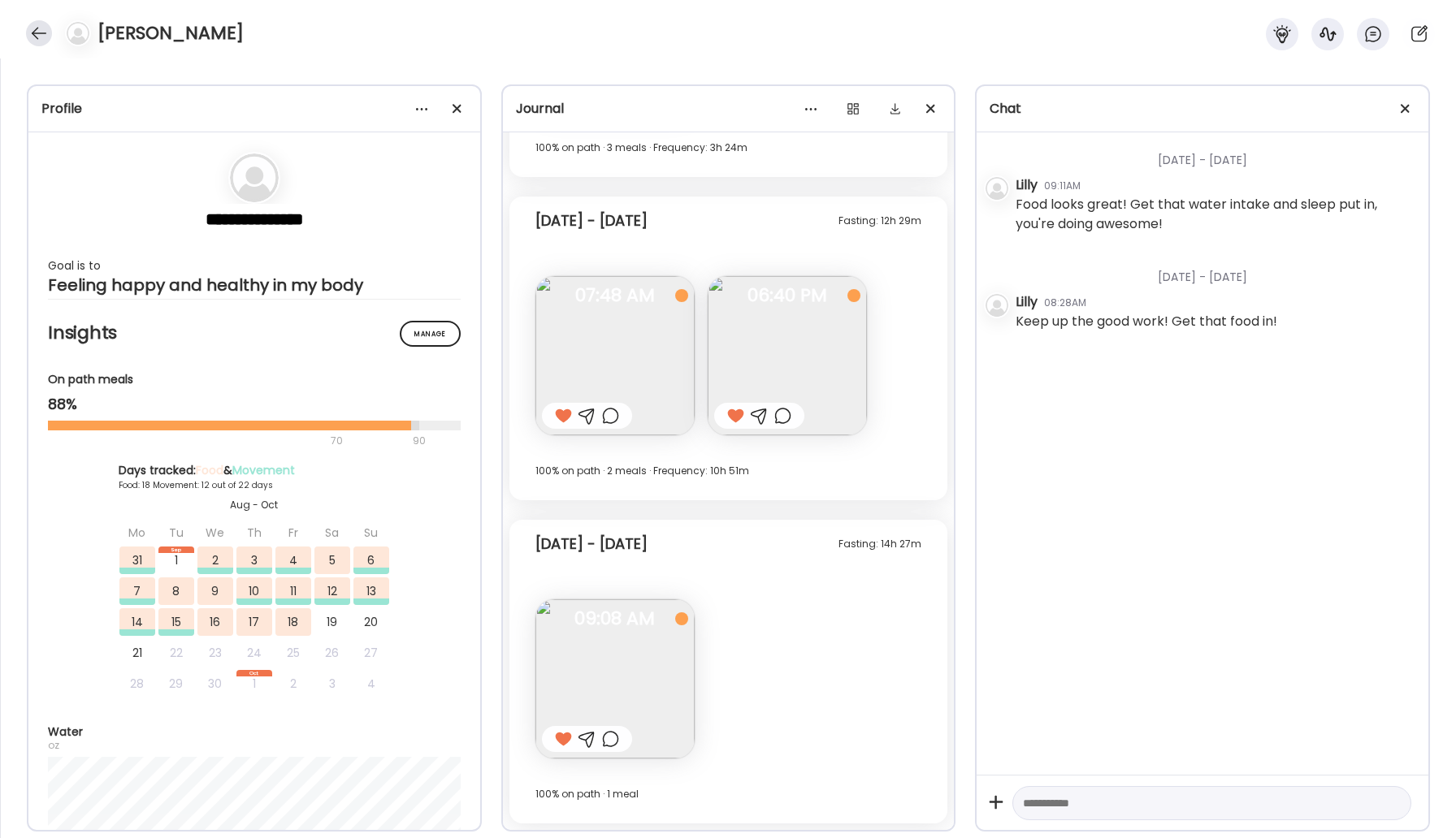
click at [39, 31] on div at bounding box center [39, 33] width 26 height 26
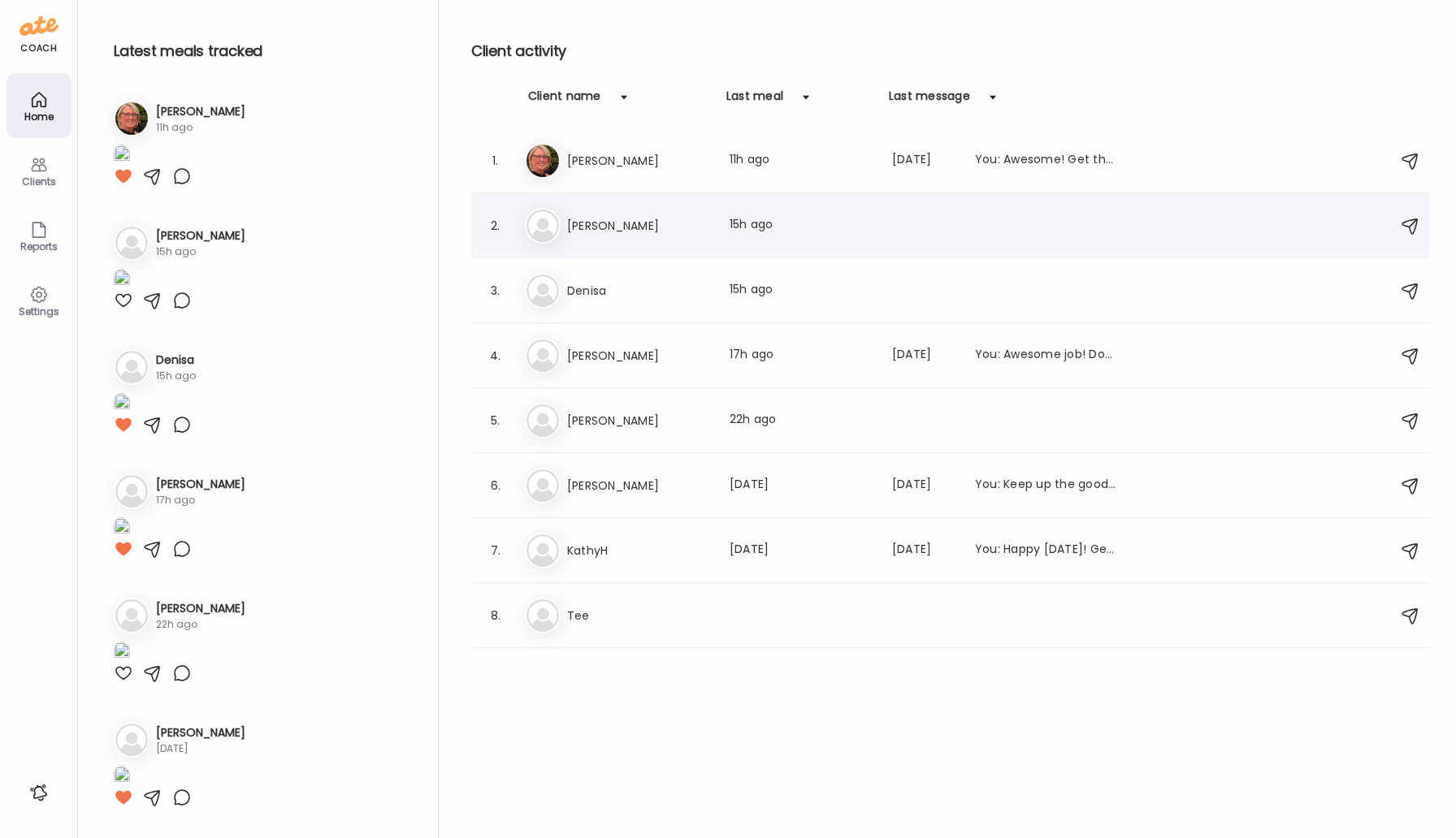
click at [572, 229] on h3 "[PERSON_NAME]" at bounding box center [639, 225] width 143 height 19
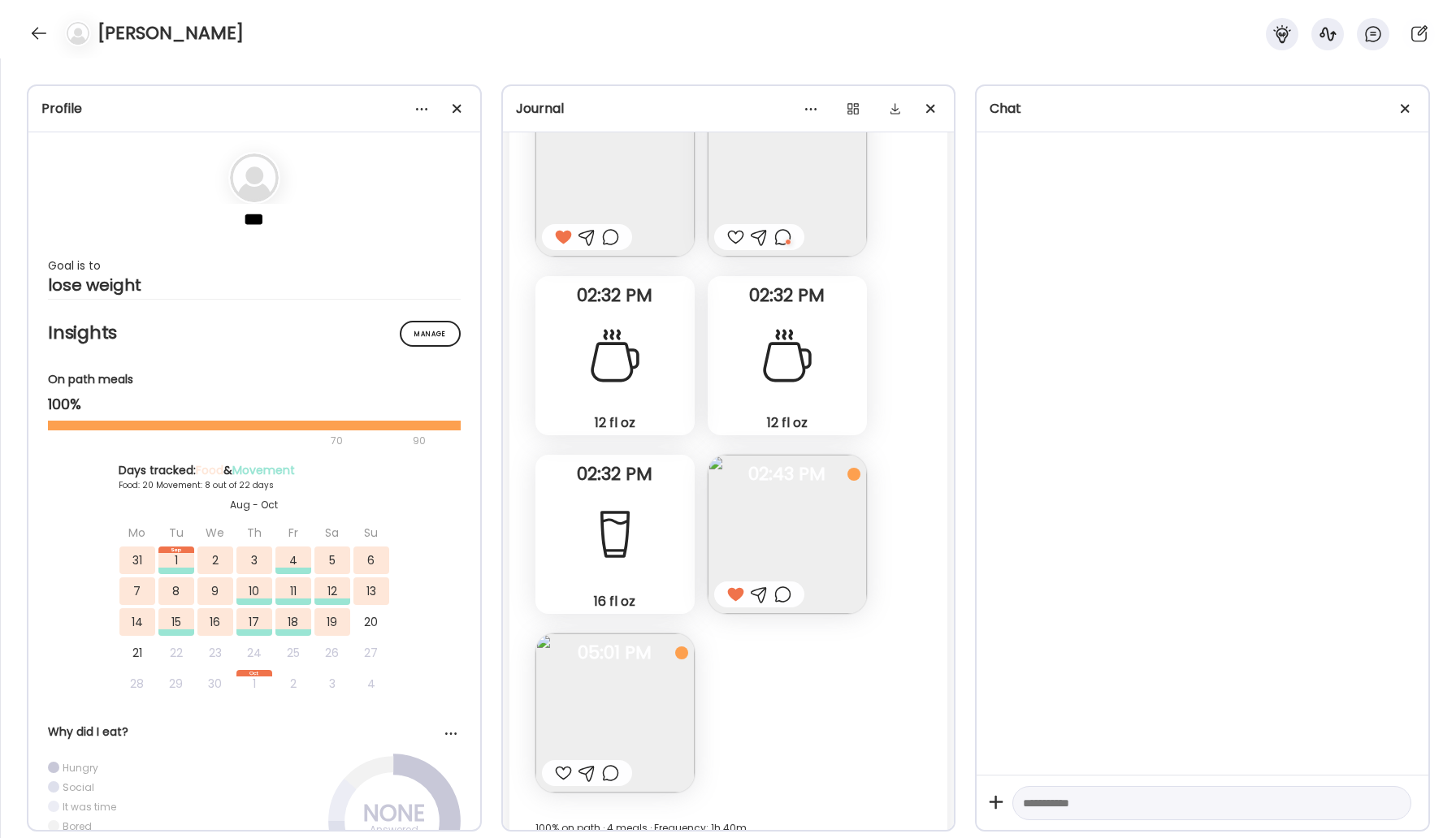
scroll to position [29312, 0]
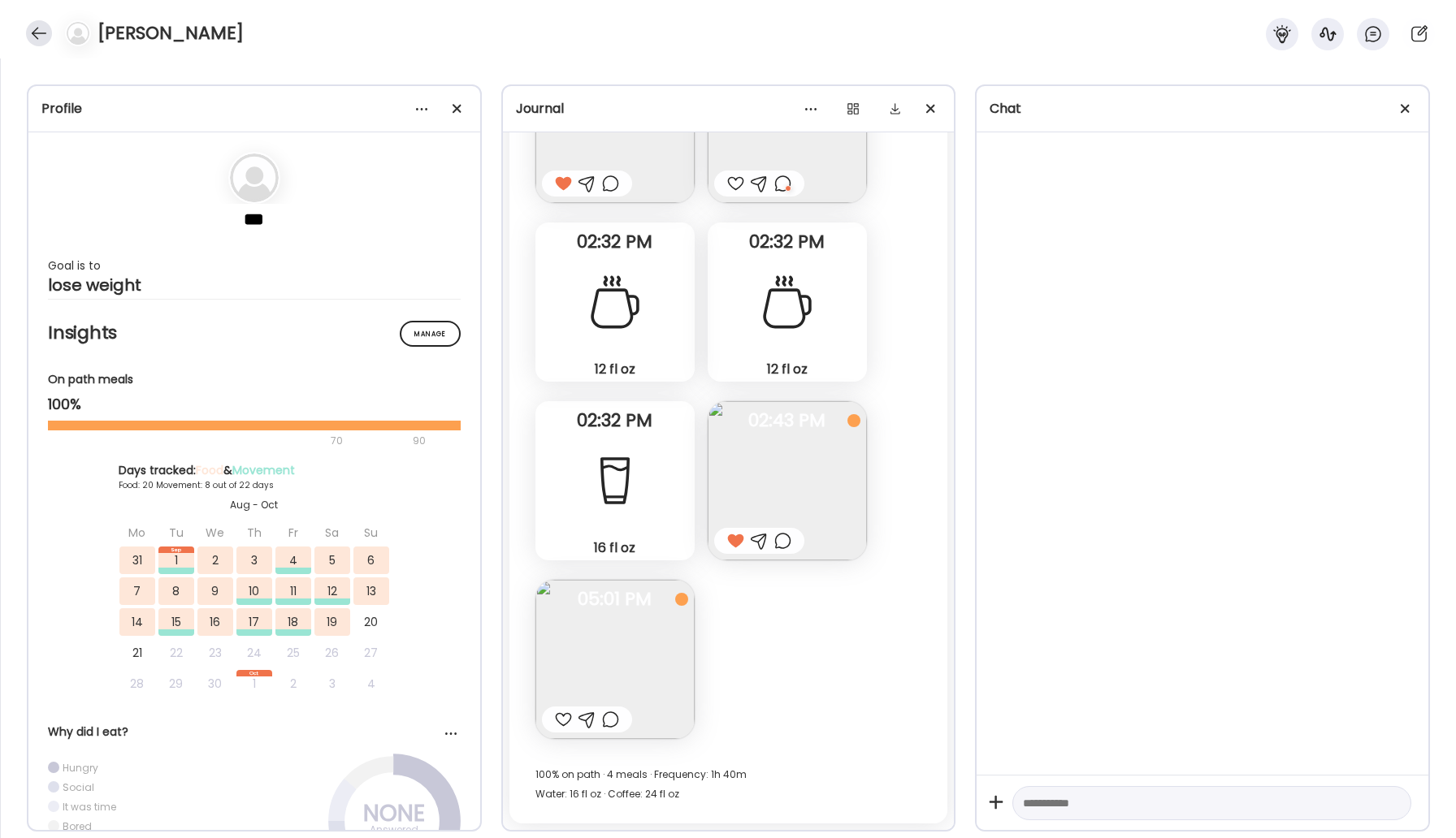
click at [34, 36] on div at bounding box center [39, 33] width 26 height 26
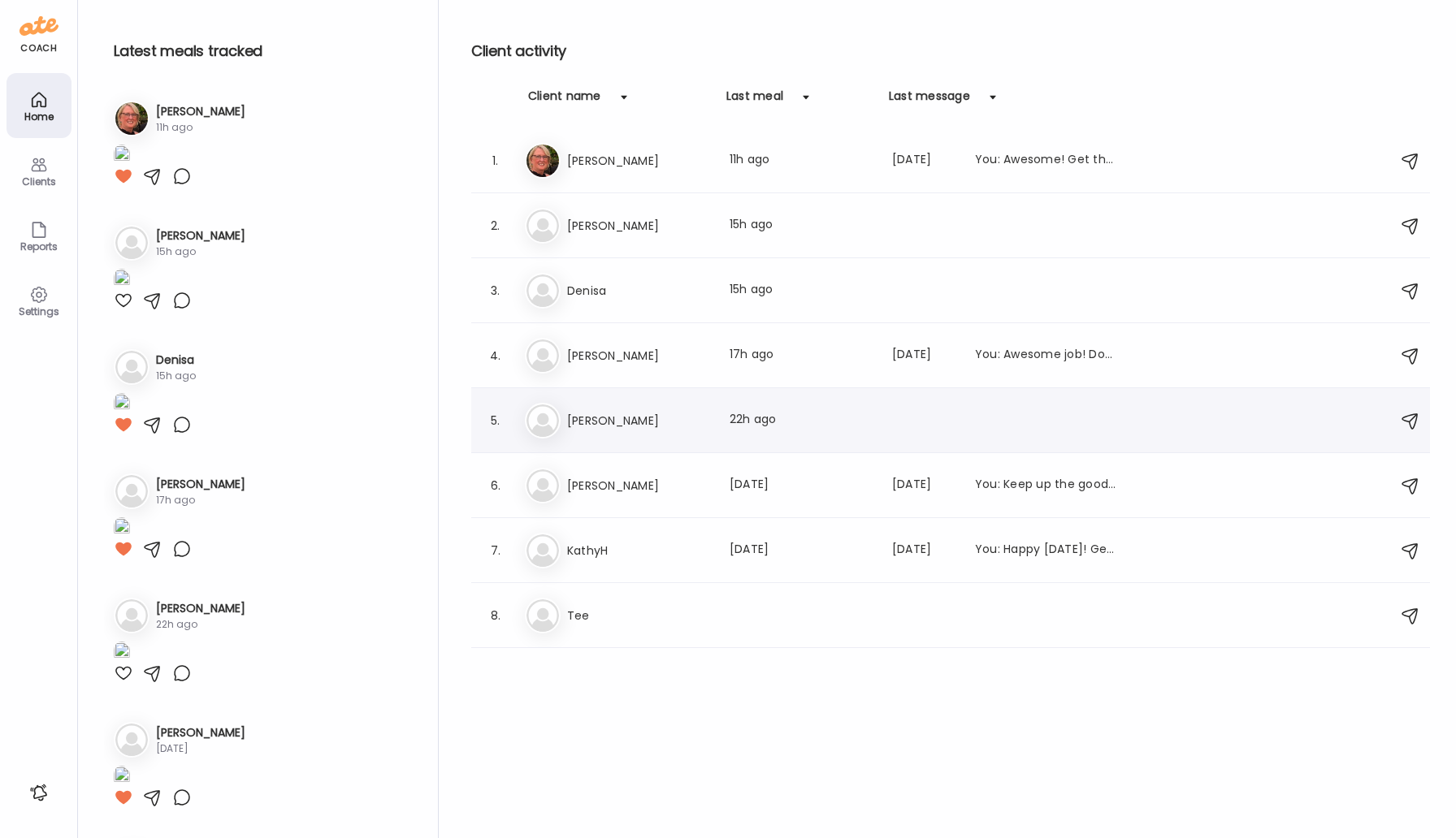
click at [601, 430] on h3 "[PERSON_NAME]" at bounding box center [639, 420] width 143 height 19
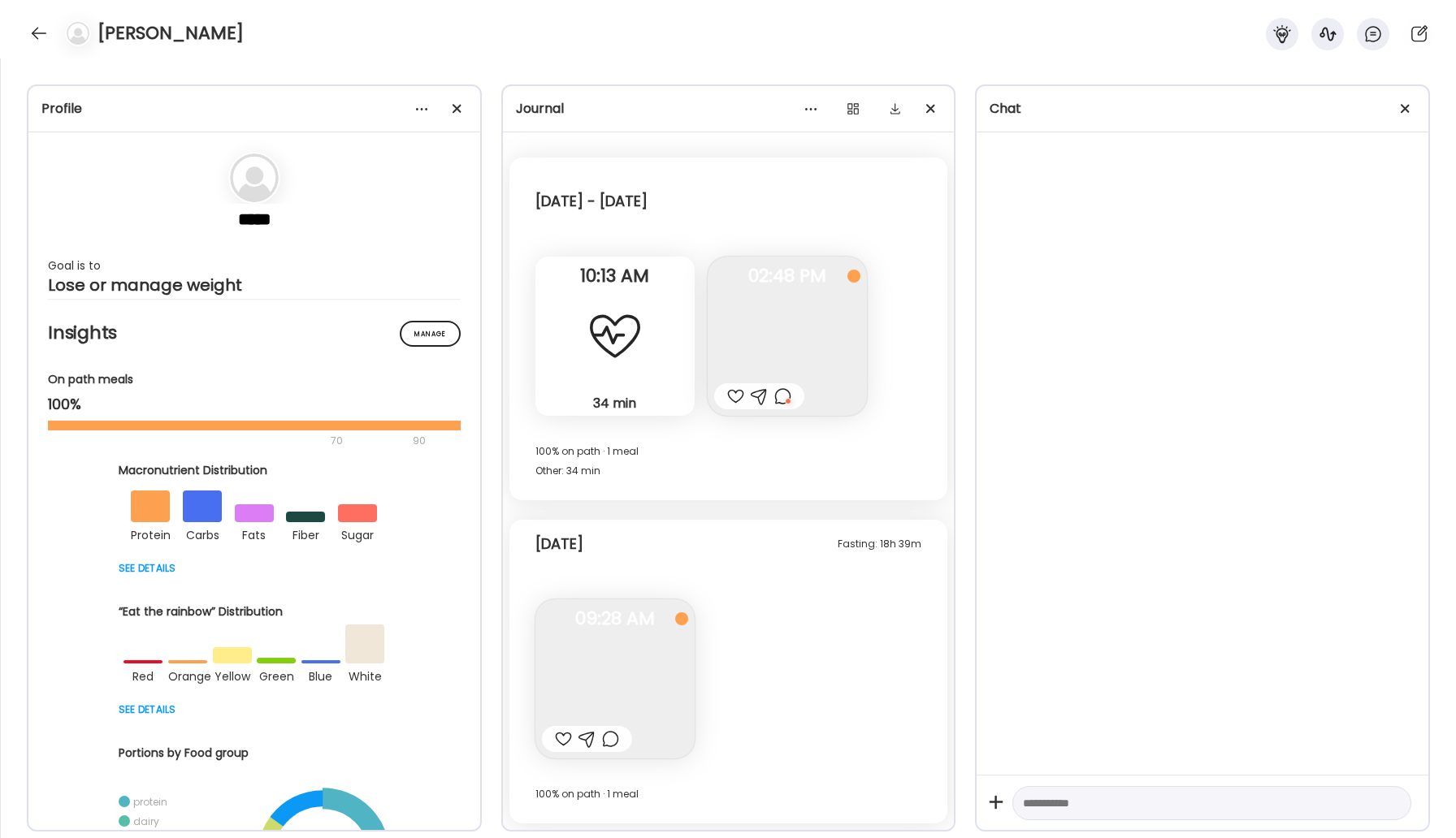
scroll to position [34, 0]
click at [619, 697] on img at bounding box center [615, 678] width 159 height 159
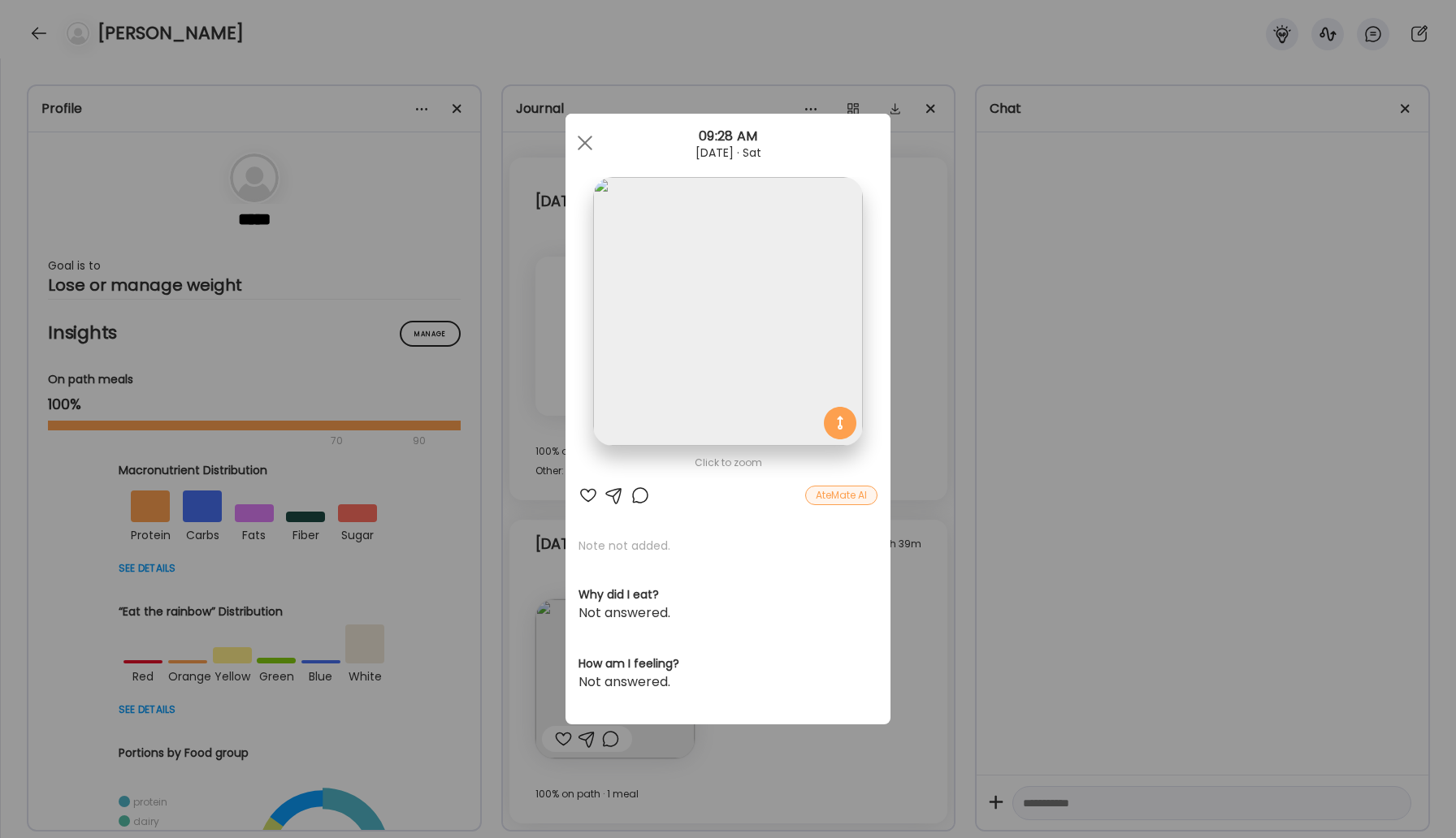
click at [638, 502] on div at bounding box center [640, 495] width 19 height 19
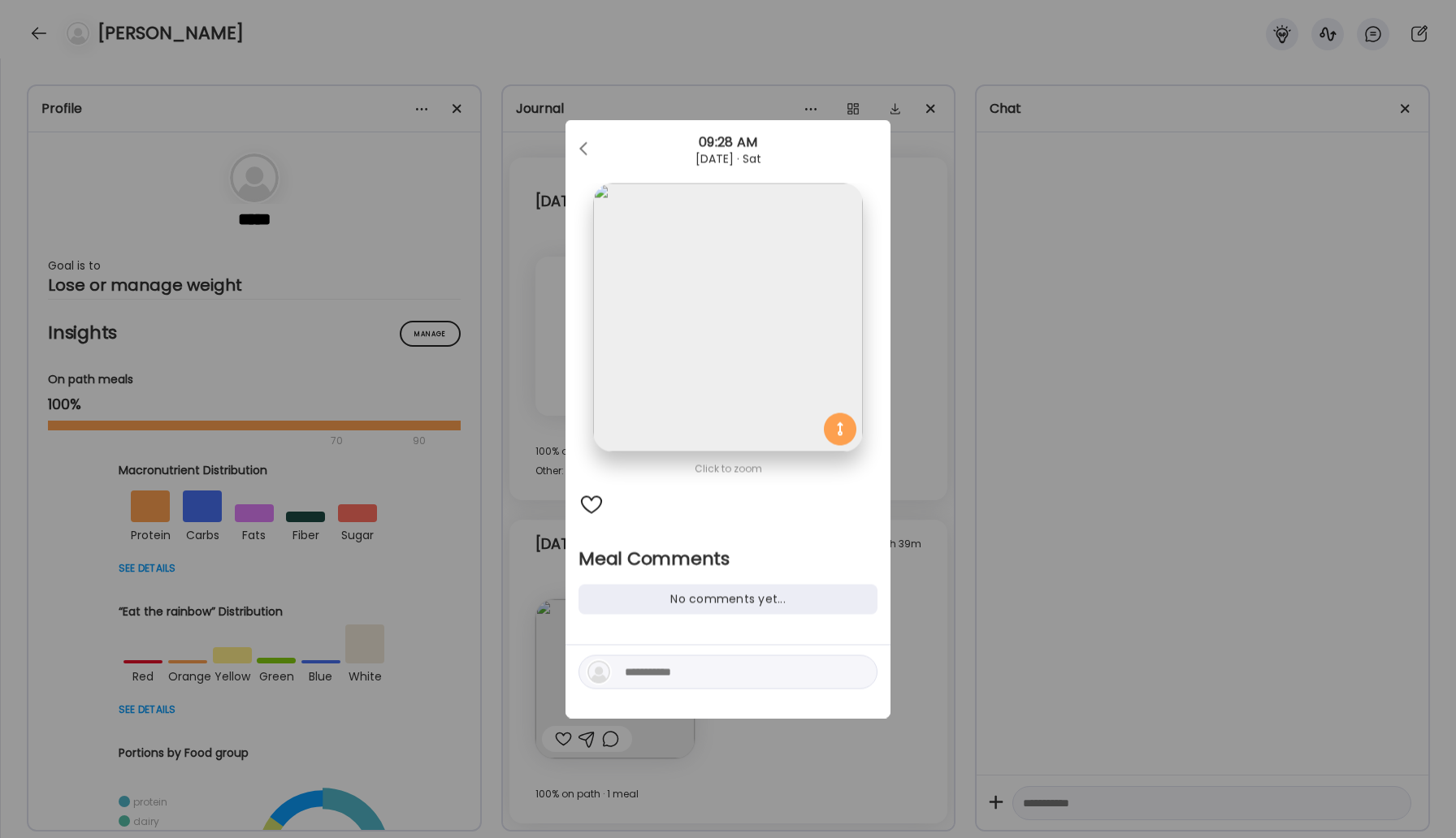
click at [677, 680] on textarea at bounding box center [734, 672] width 219 height 19
type textarea "*"
type textarea "**********"
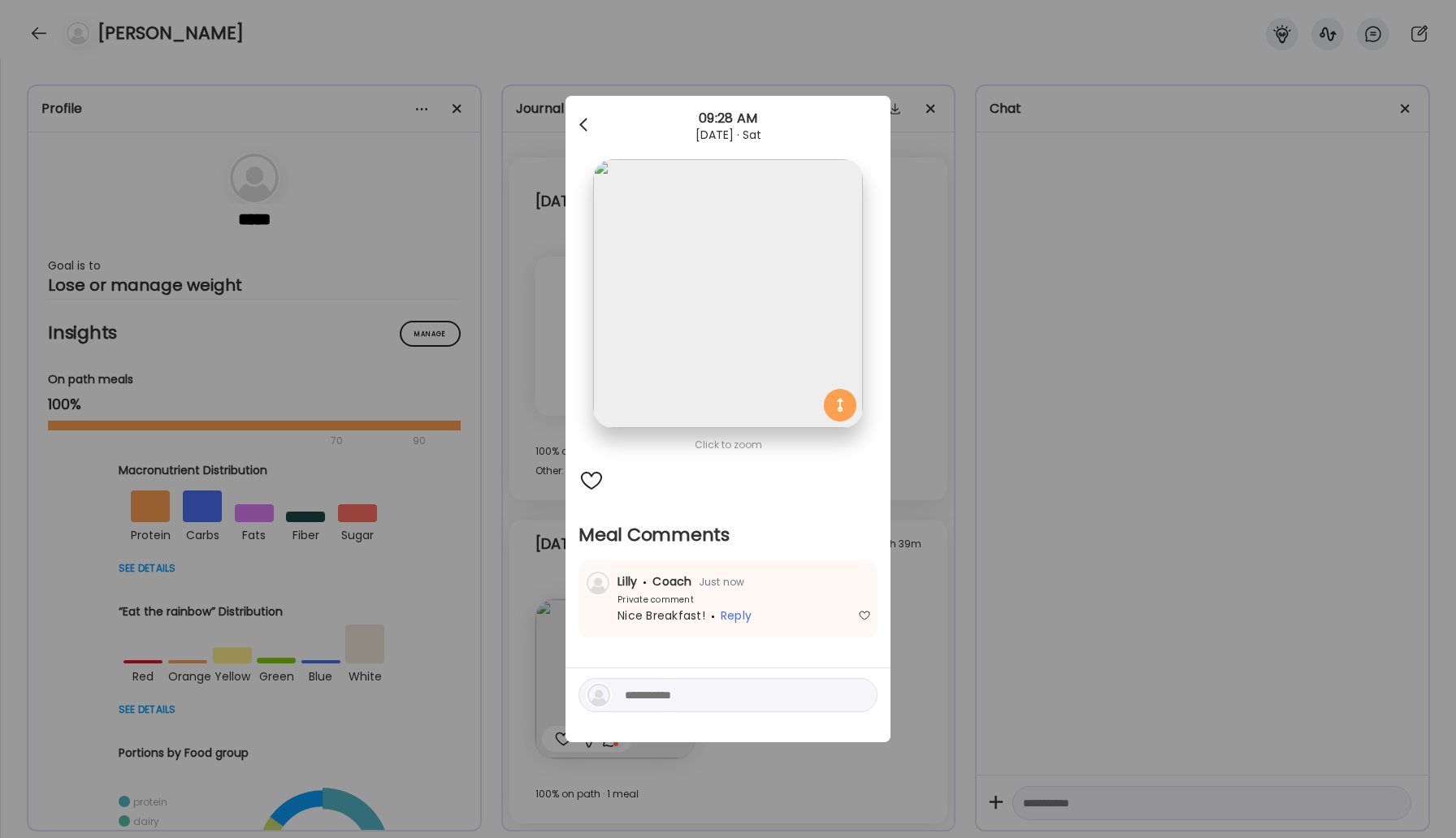
click at [584, 124] on div at bounding box center [584, 124] width 33 height 33
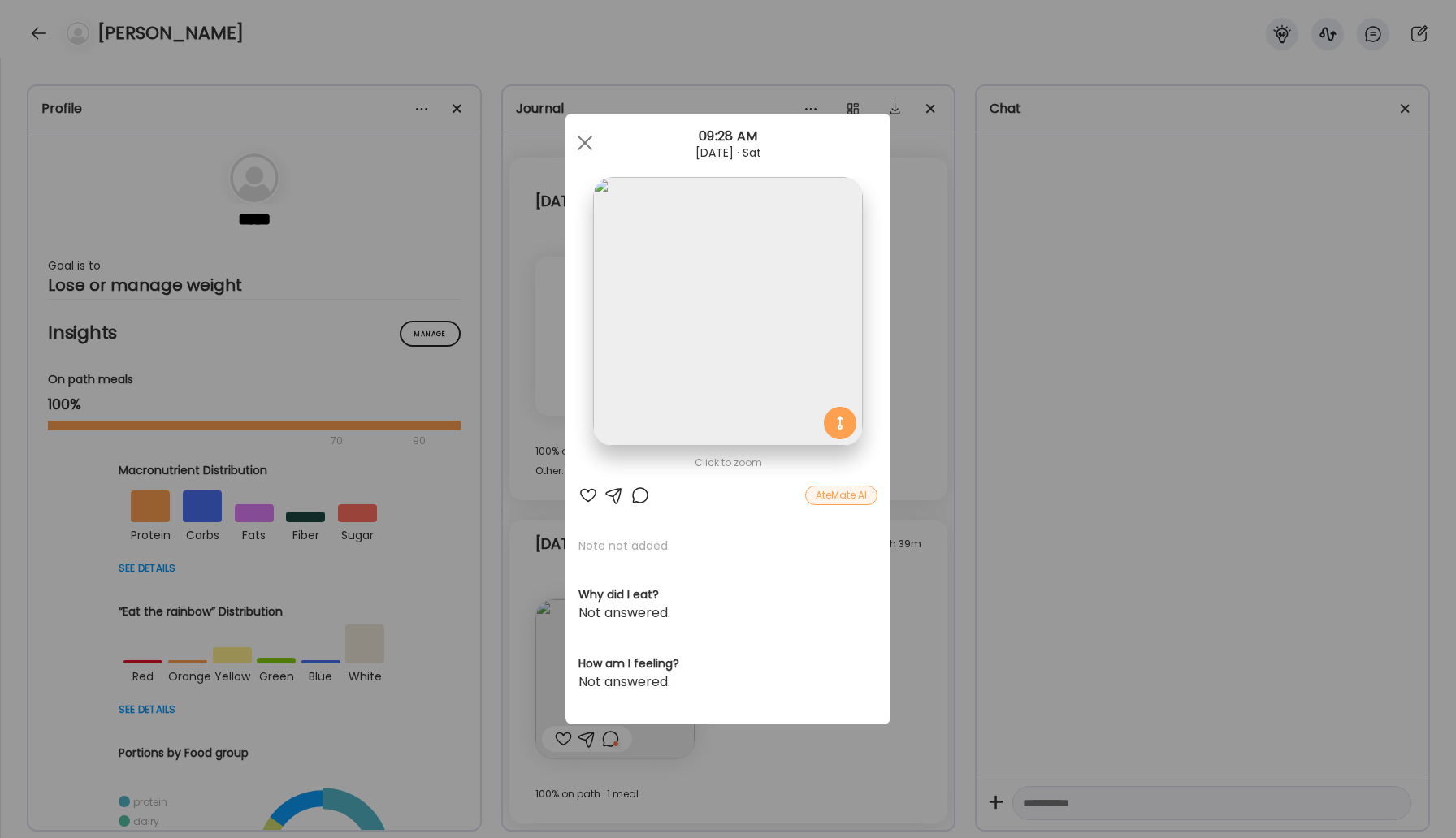
click at [867, 501] on div "AteMate AI" at bounding box center [841, 495] width 72 height 19
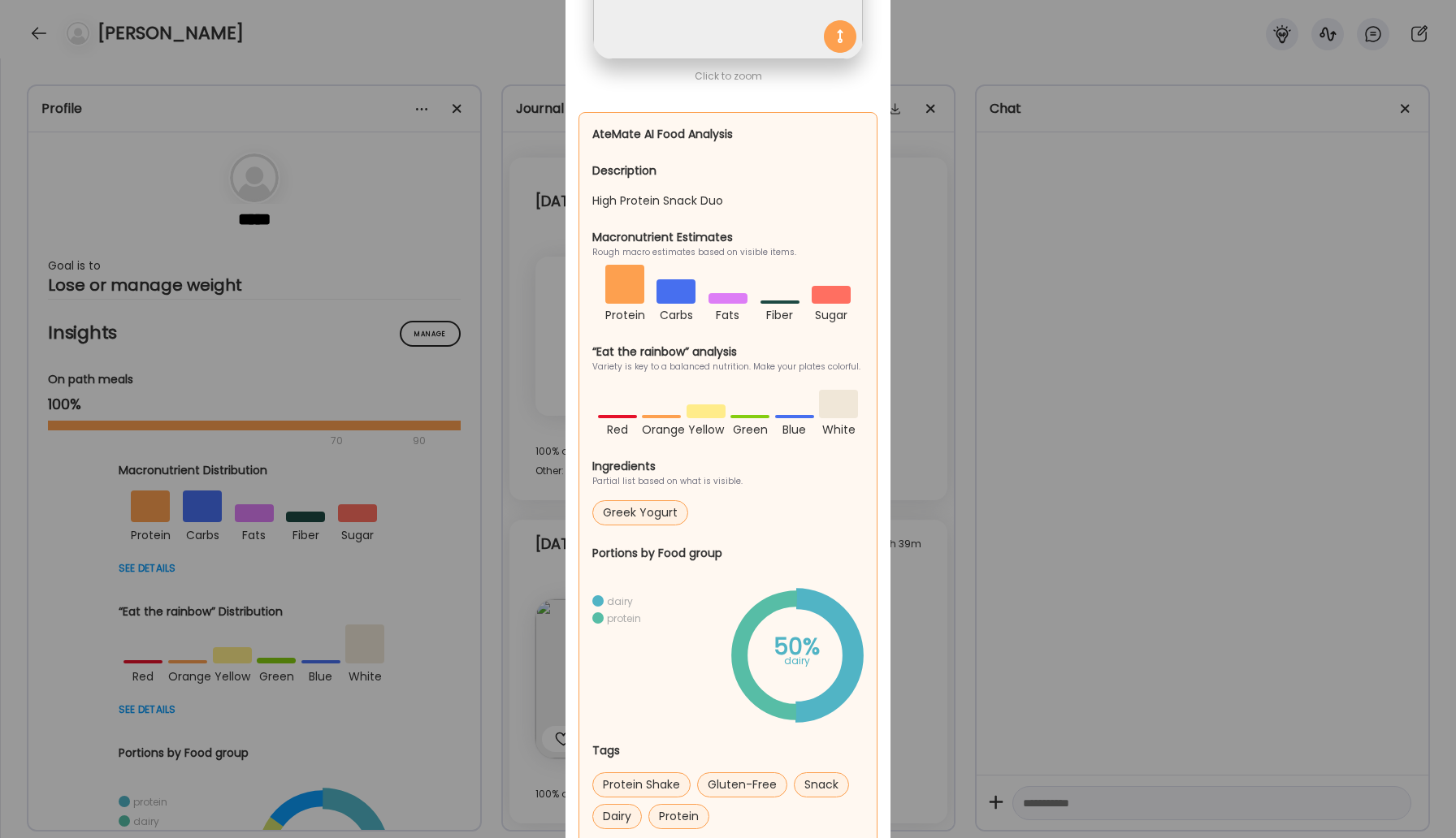
scroll to position [0, 0]
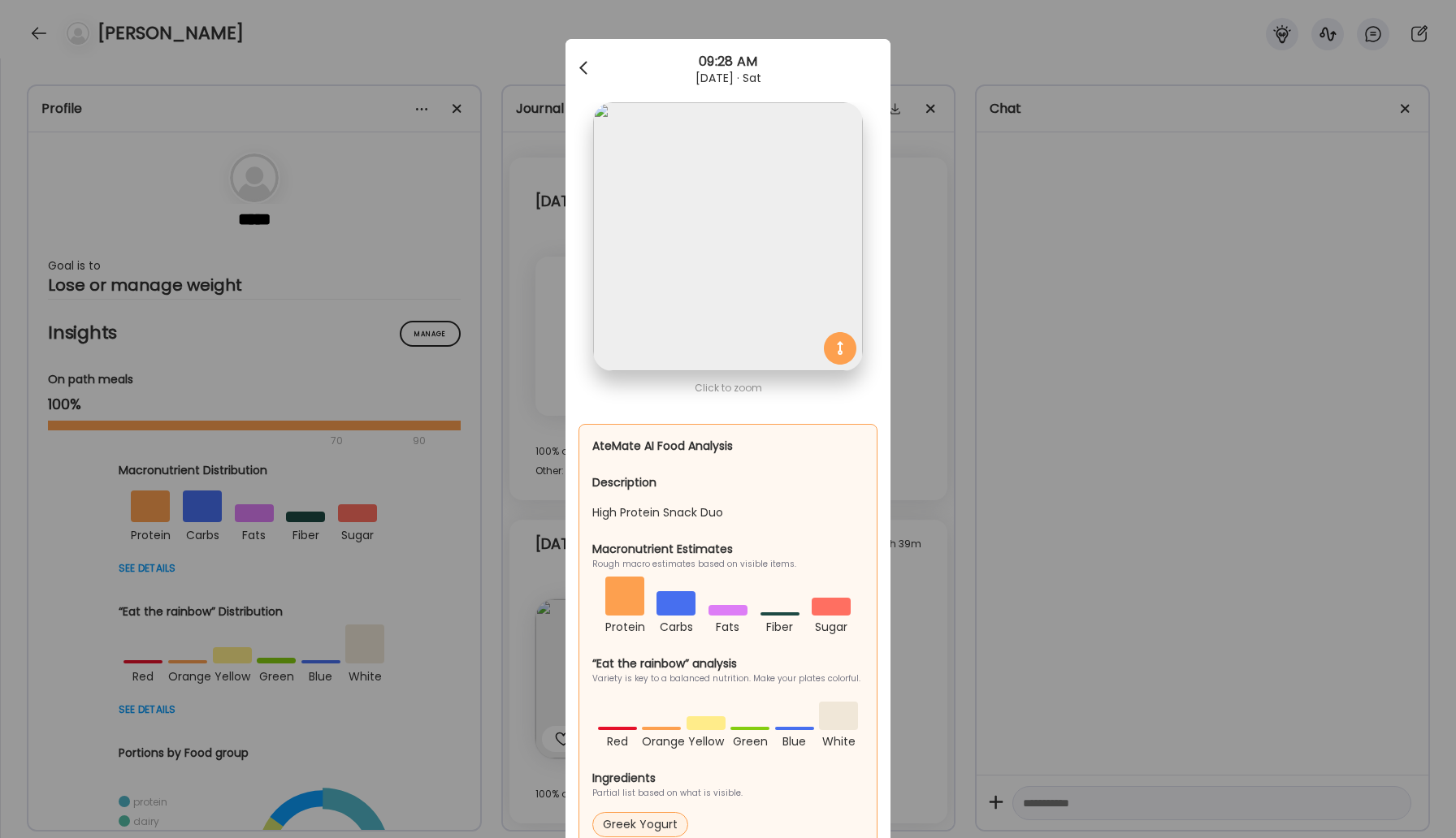
click at [581, 68] on span at bounding box center [583, 65] width 8 height 8
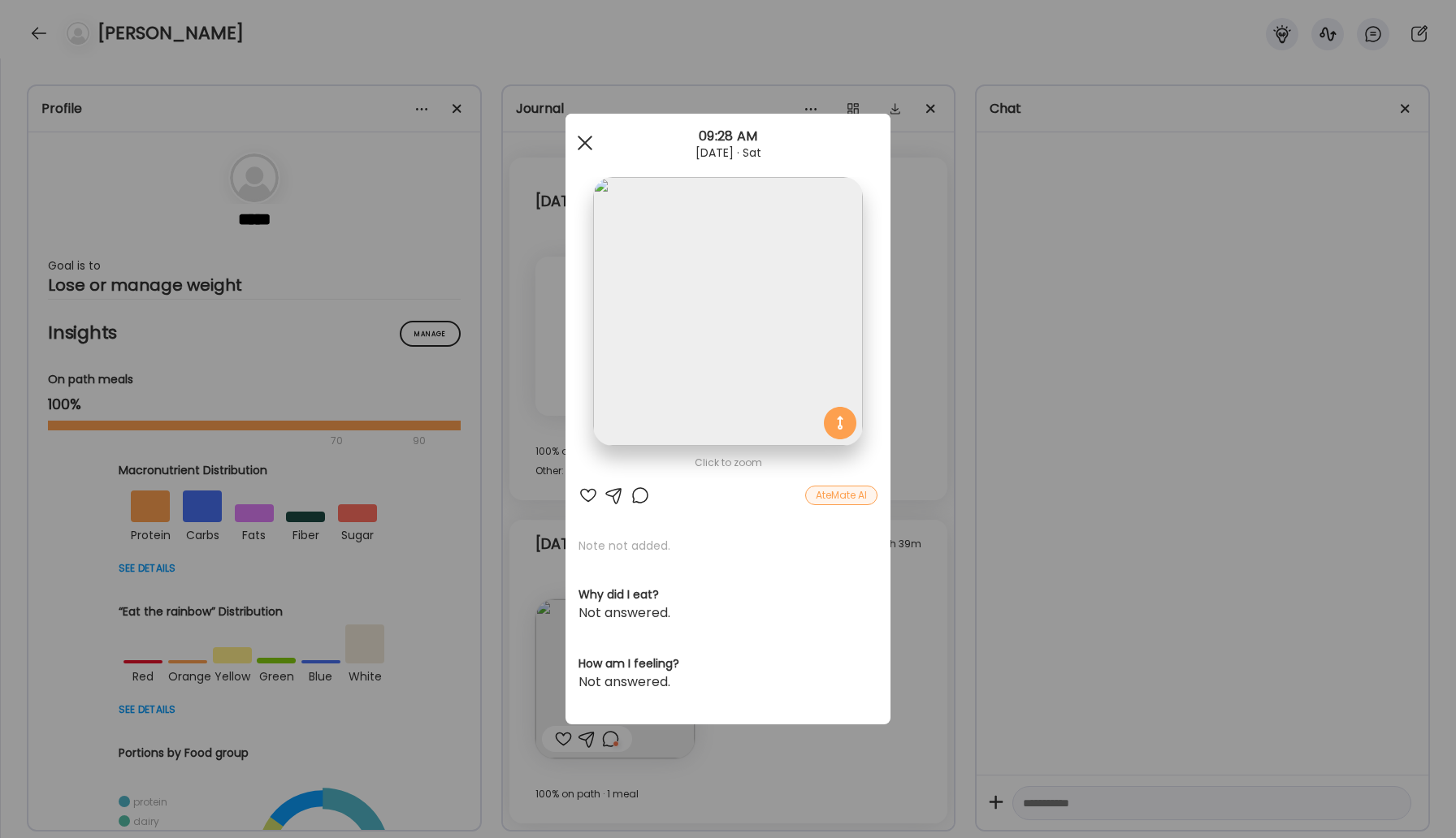
click at [584, 145] on div at bounding box center [584, 143] width 33 height 33
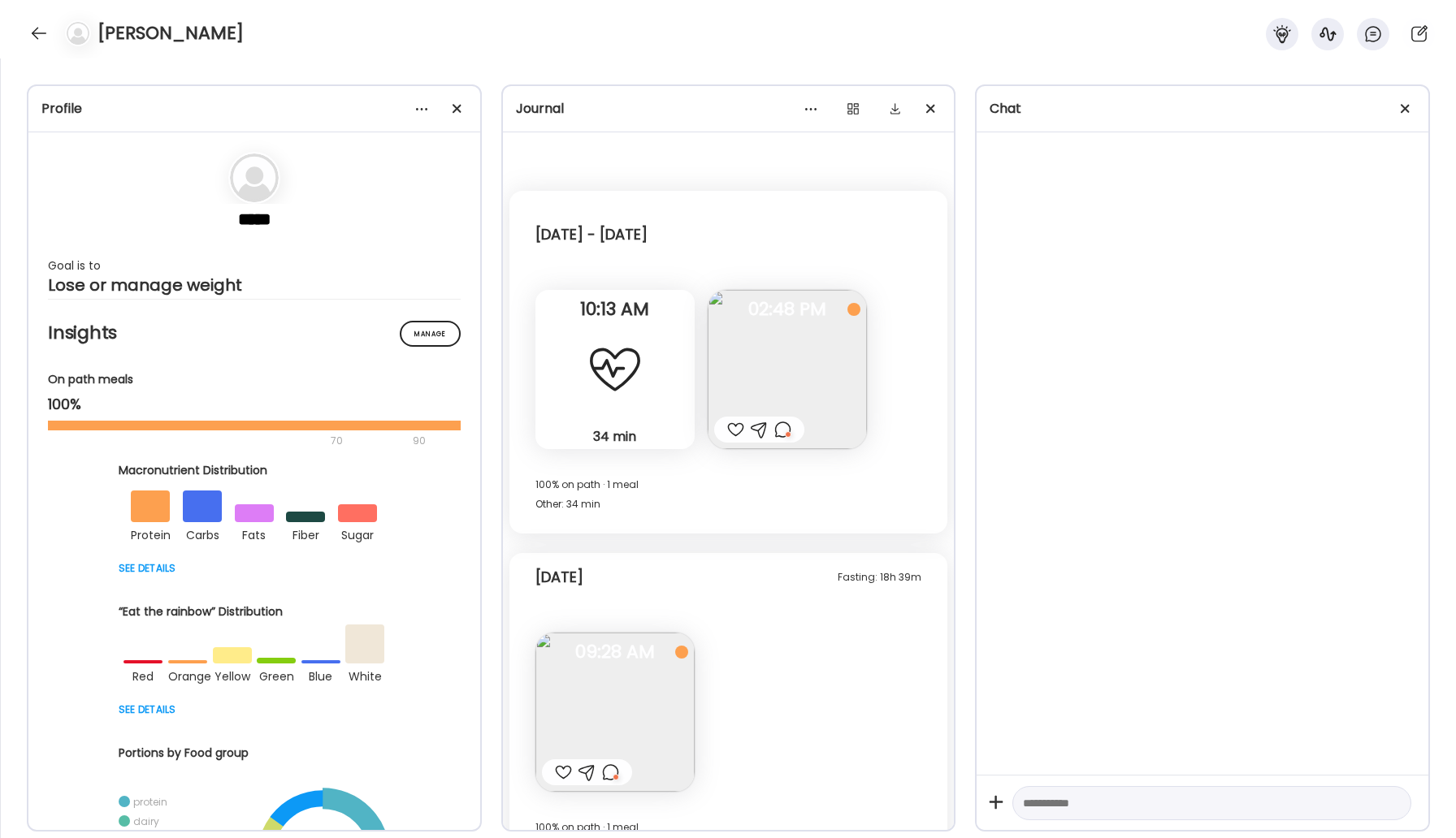
scroll to position [34, 0]
